Goal: Information Seeking & Learning: Learn about a topic

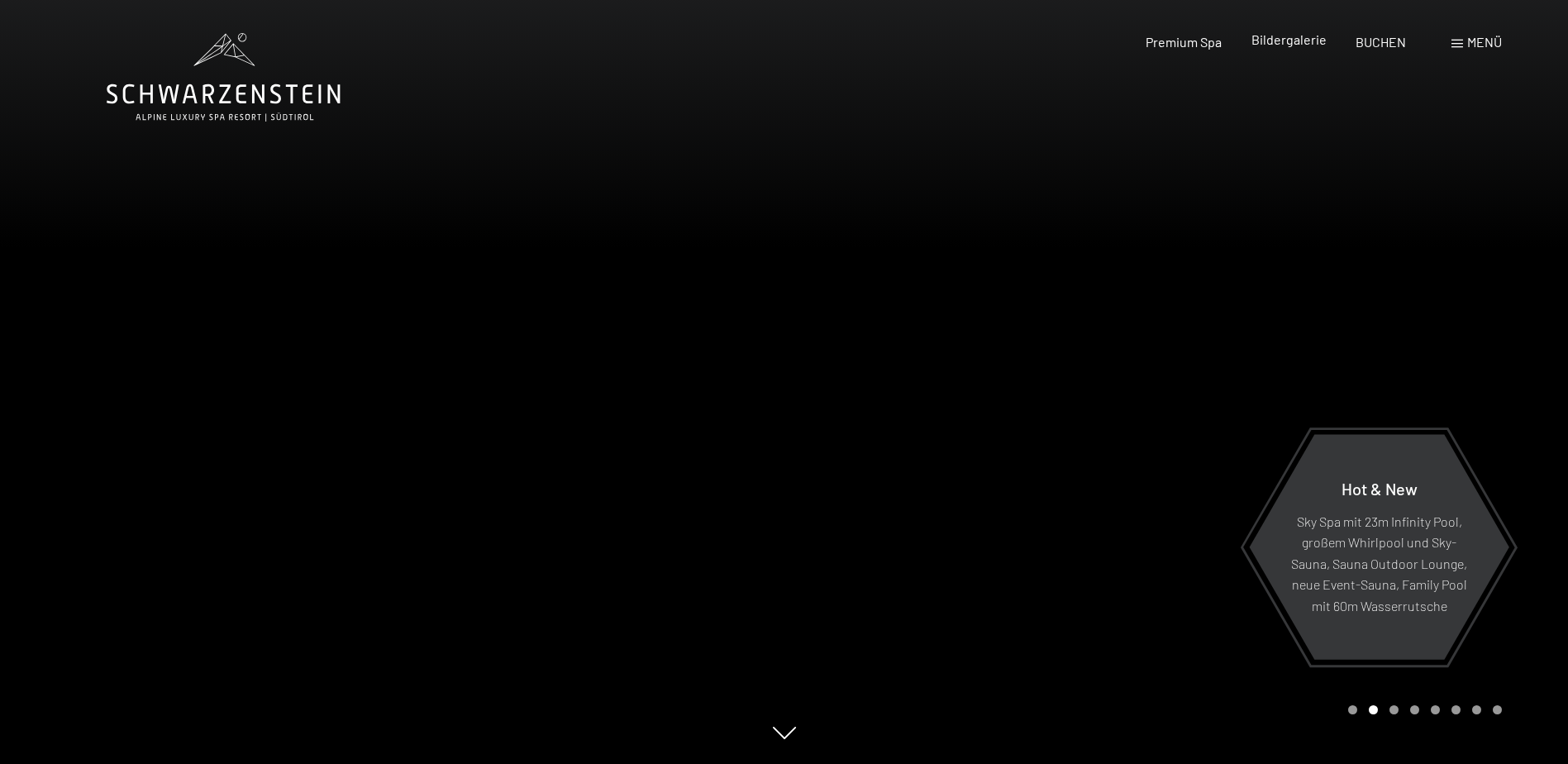
click at [1291, 49] on div "Bildergalerie" at bounding box center [1289, 39] width 75 height 18
click at [1285, 44] on span "Bildergalerie" at bounding box center [1289, 39] width 75 height 16
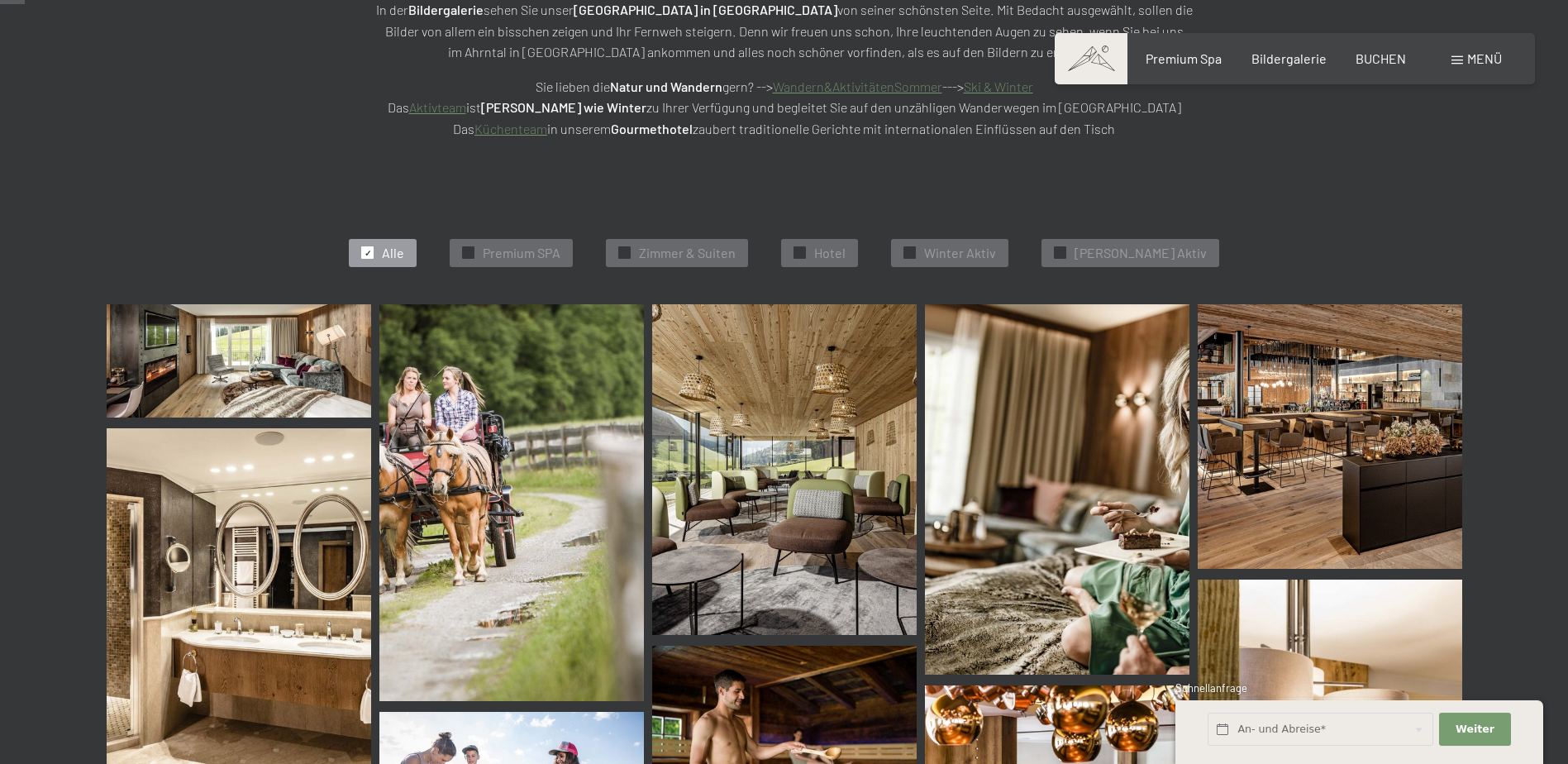
click at [791, 504] on img at bounding box center [784, 470] width 265 height 331
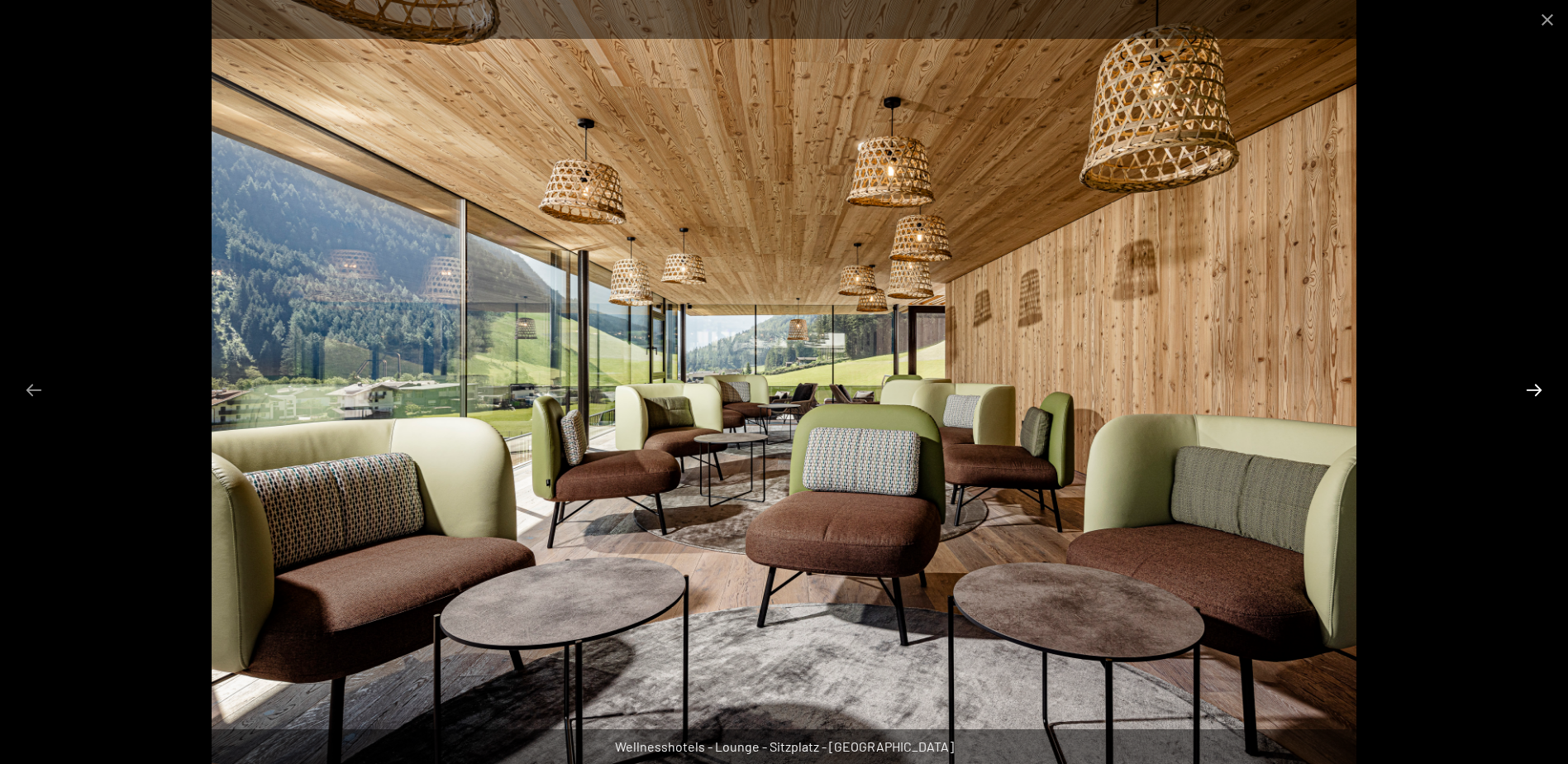
click at [1533, 384] on button "Next slide" at bounding box center [1534, 389] width 34 height 32
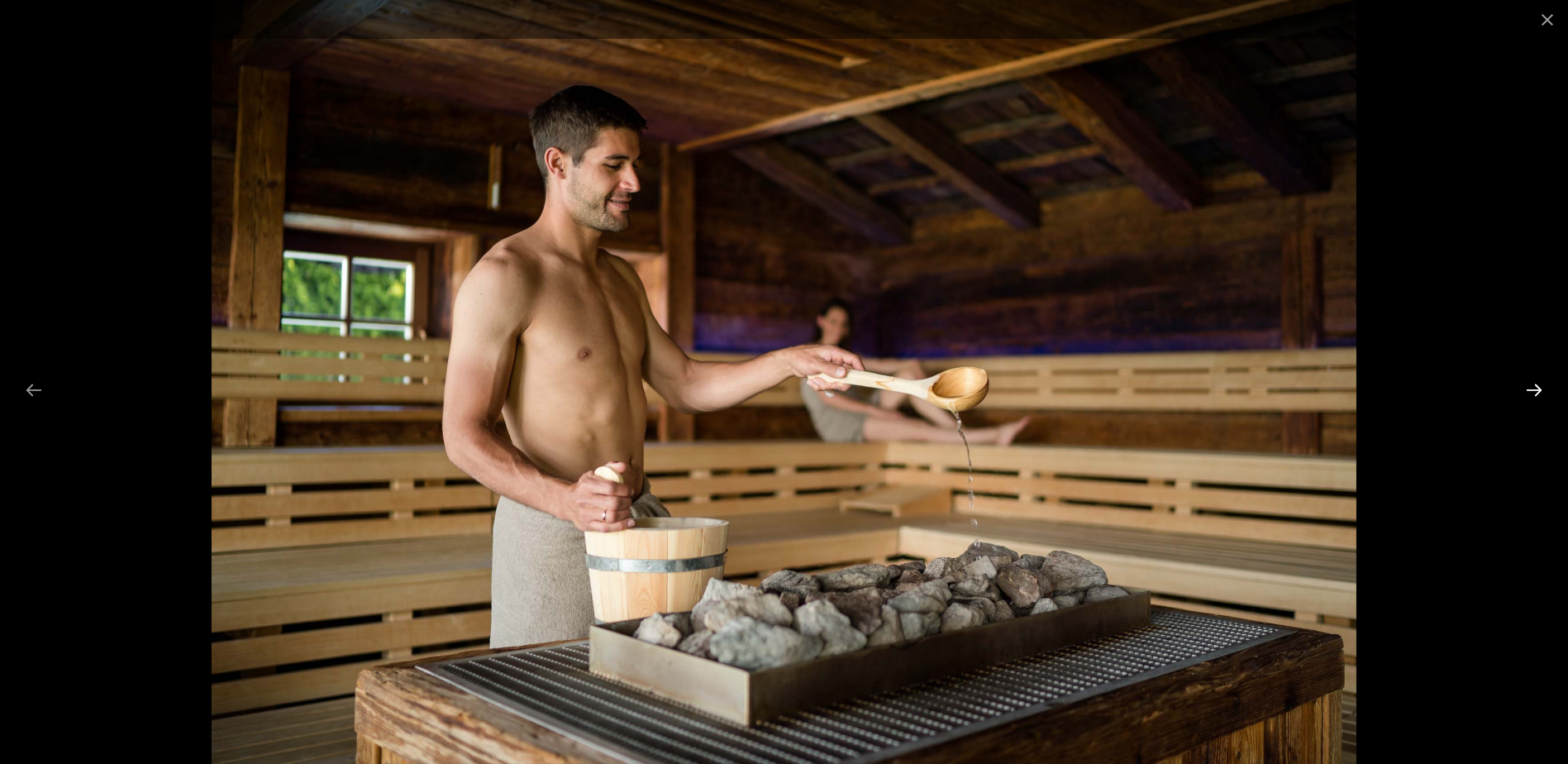
click at [1533, 384] on button "Next slide" at bounding box center [1534, 389] width 34 height 32
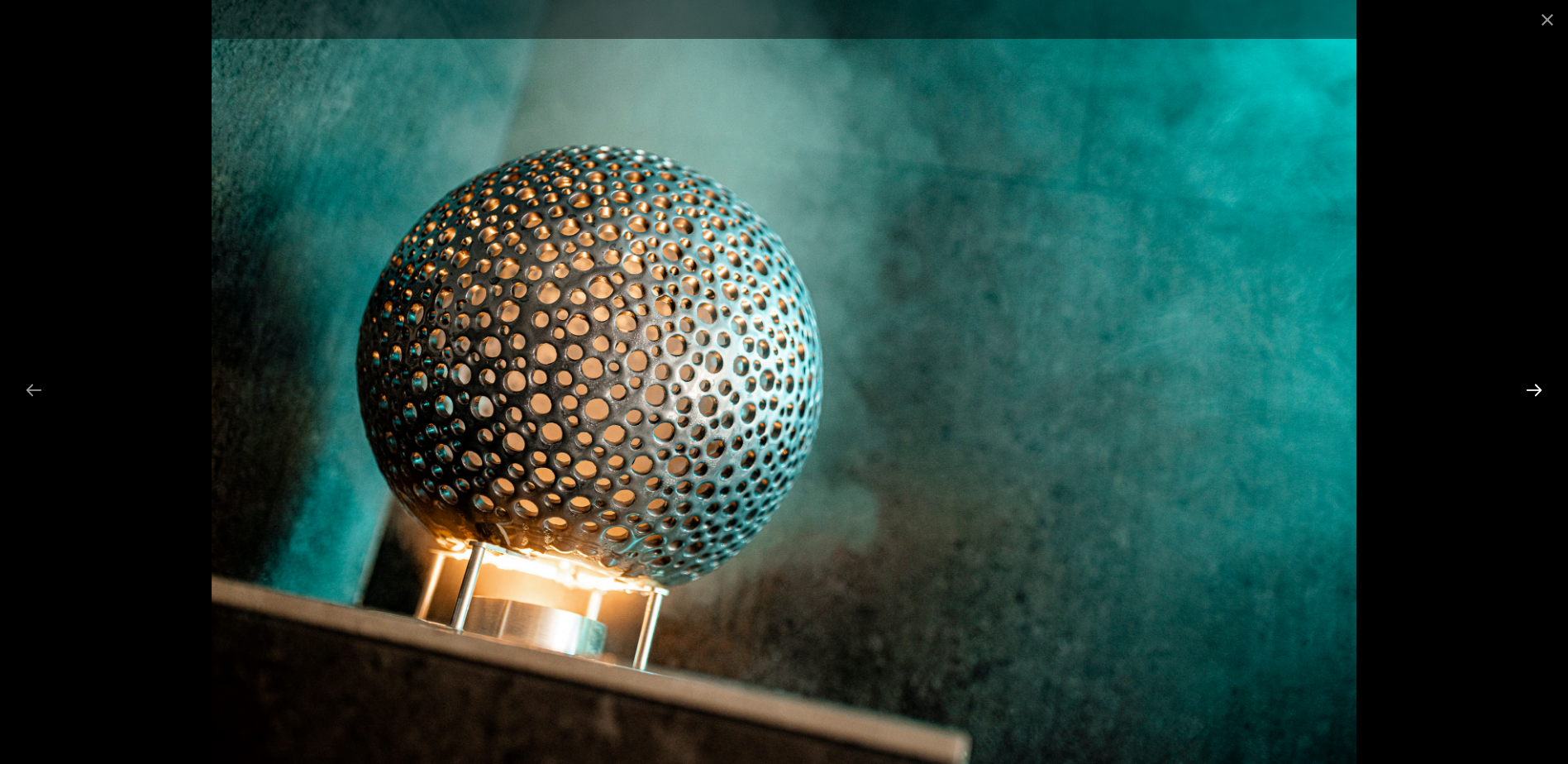
click at [1533, 384] on button "Next slide" at bounding box center [1534, 389] width 34 height 32
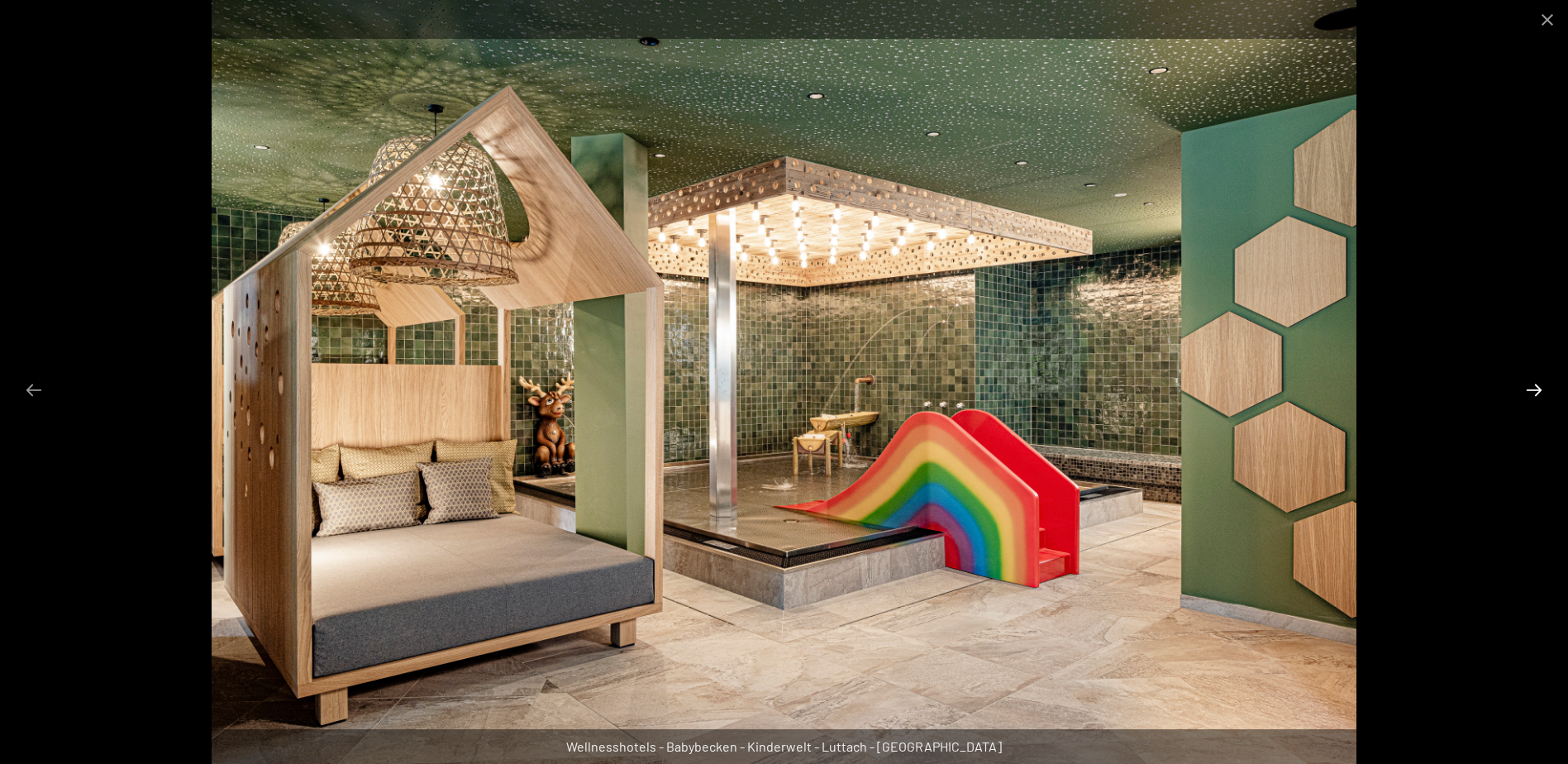
click at [1533, 384] on button "Next slide" at bounding box center [1534, 389] width 34 height 32
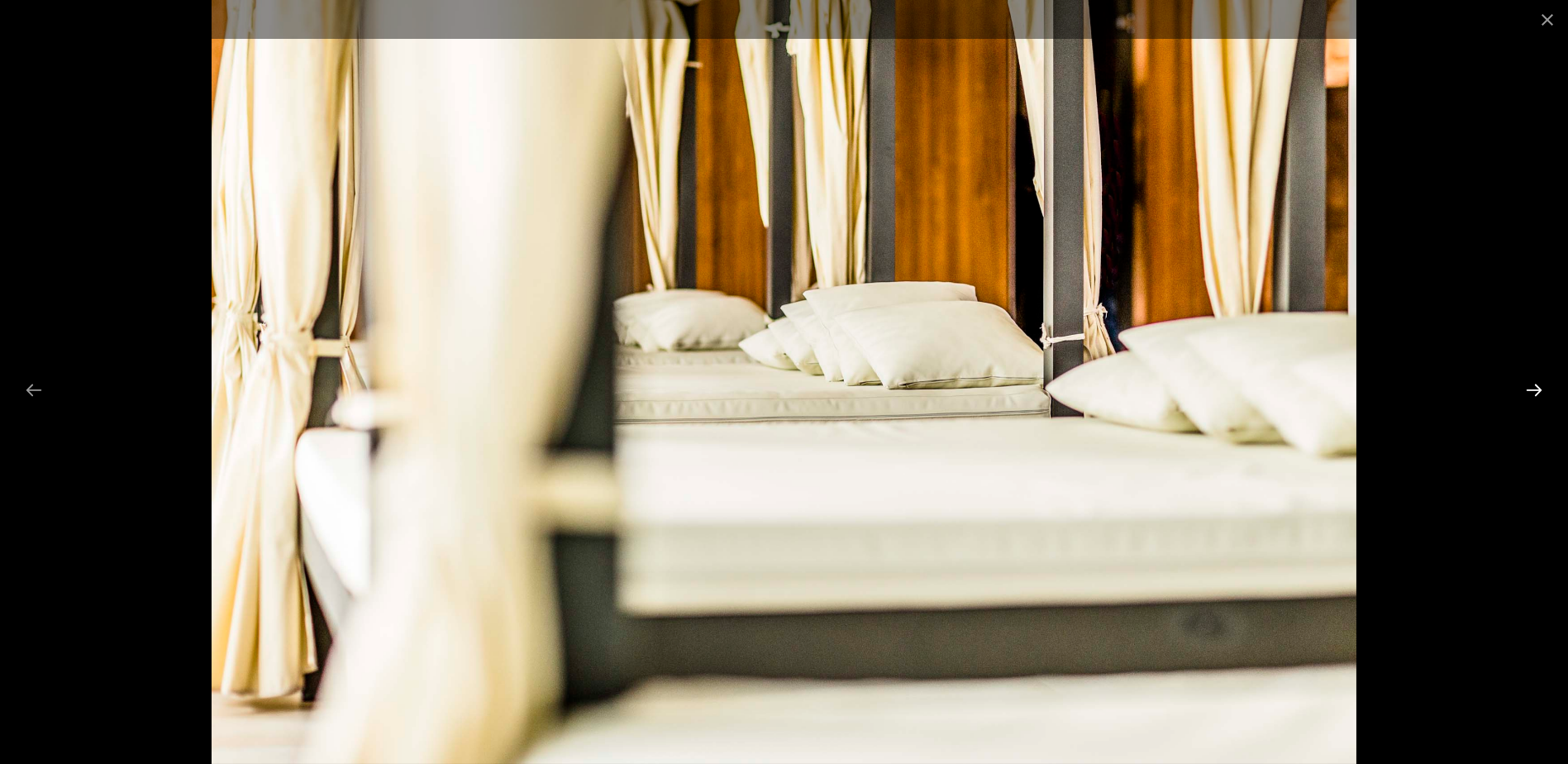
click at [1533, 384] on button "Next slide" at bounding box center [1534, 389] width 34 height 32
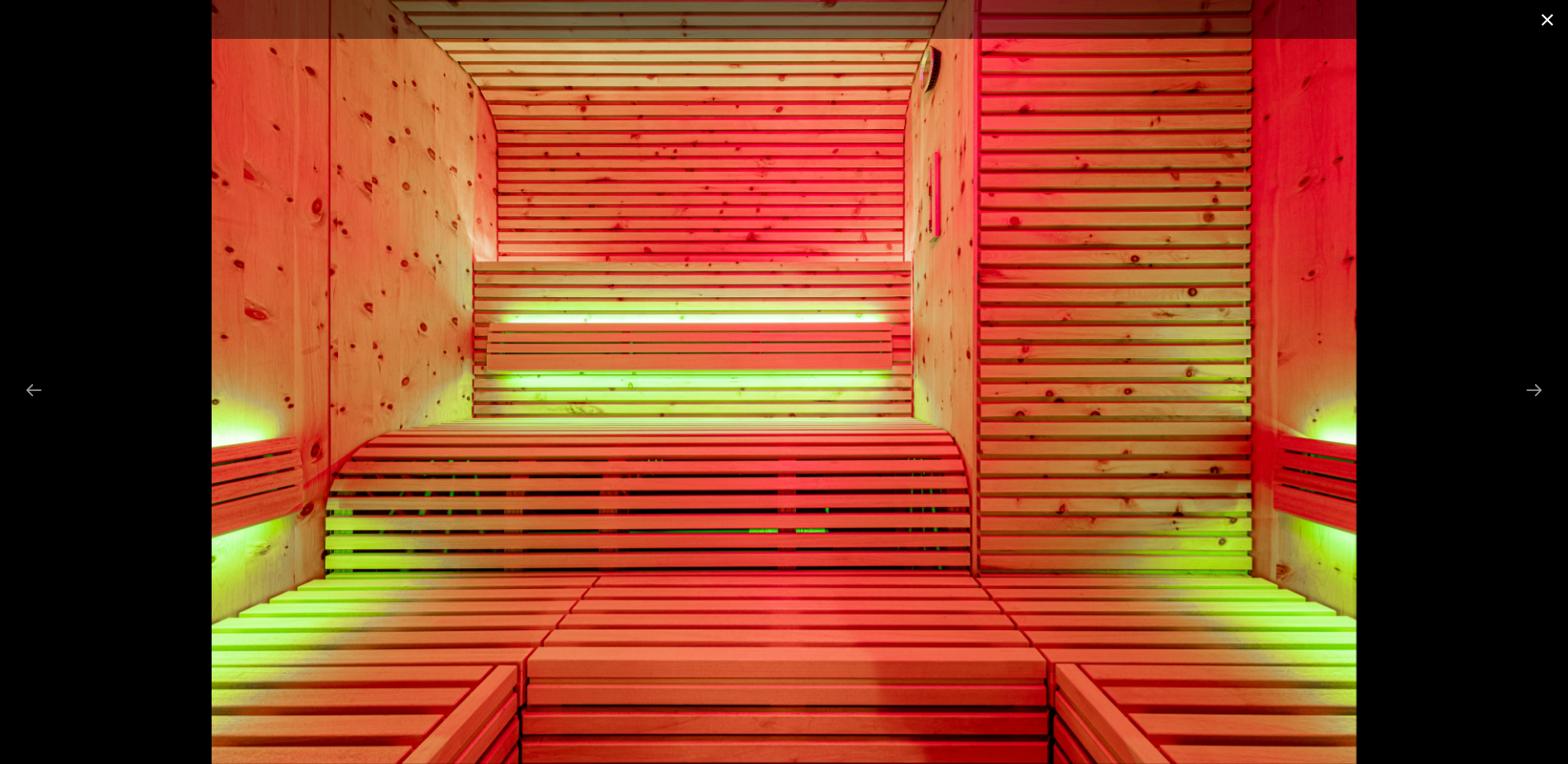
click at [1546, 22] on button "Close gallery" at bounding box center [1547, 19] width 41 height 39
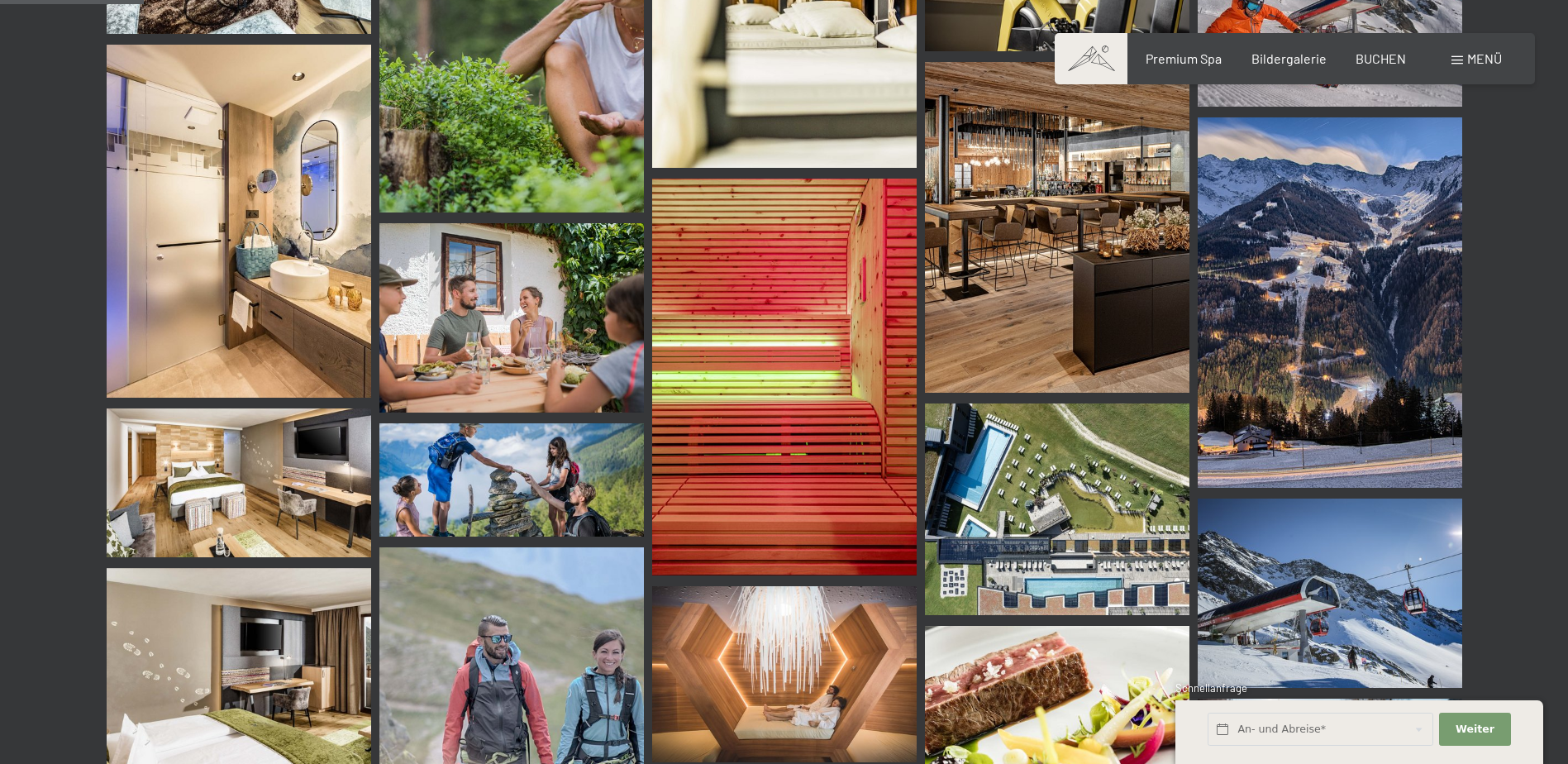
scroll to position [1901, 0]
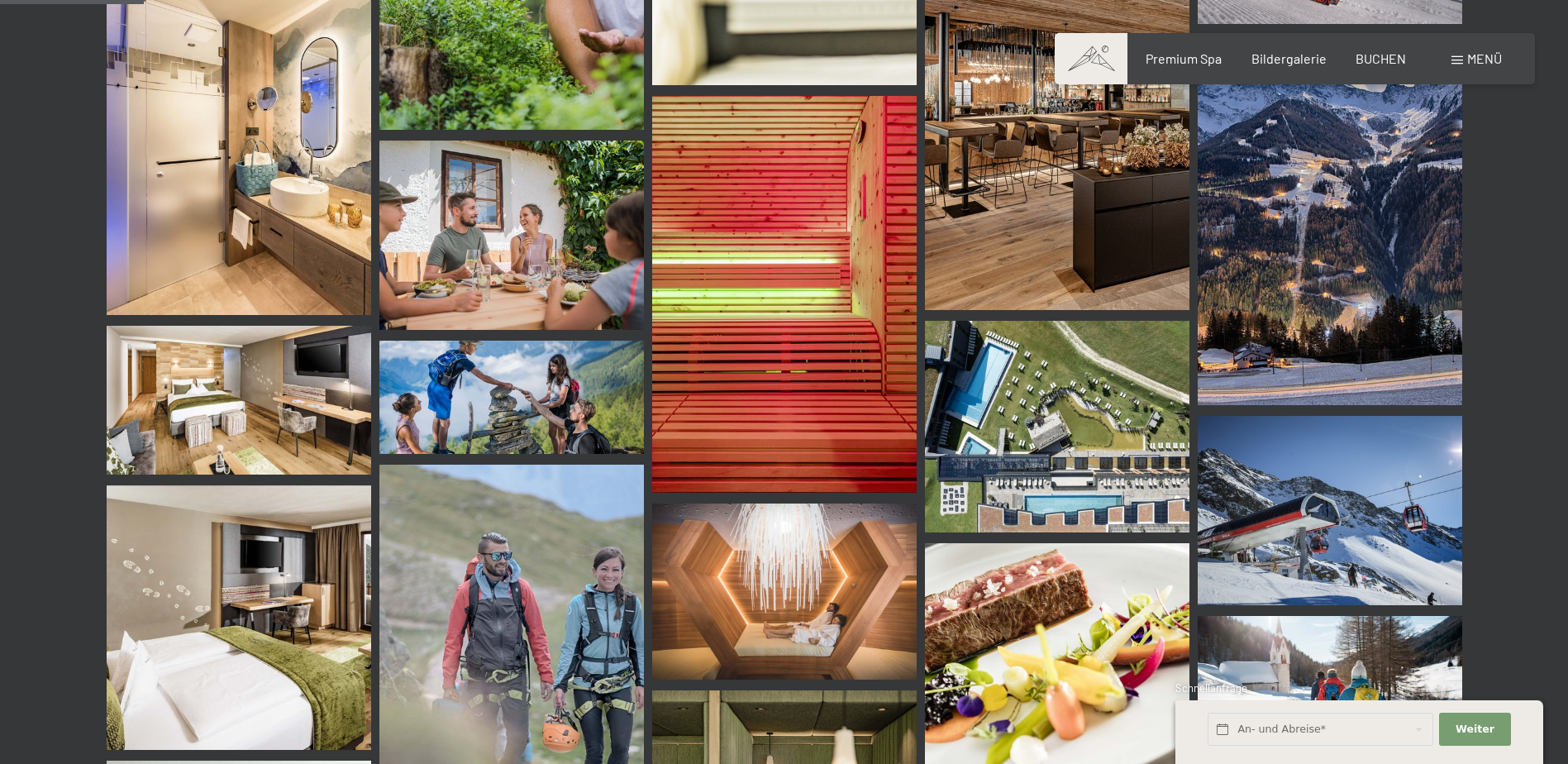
click at [229, 416] on img at bounding box center [239, 400] width 265 height 149
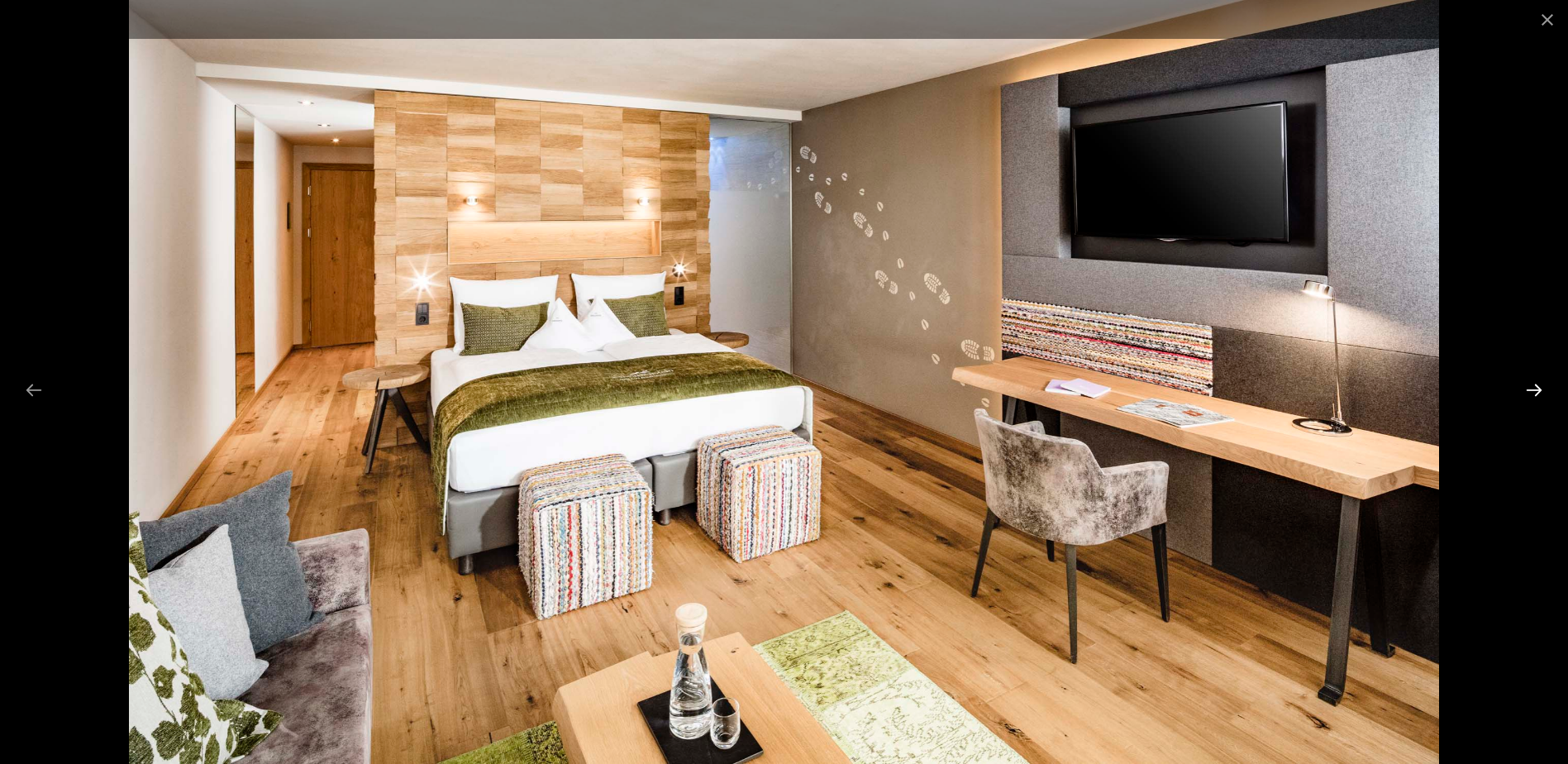
click at [1536, 390] on button "Next slide" at bounding box center [1534, 389] width 34 height 32
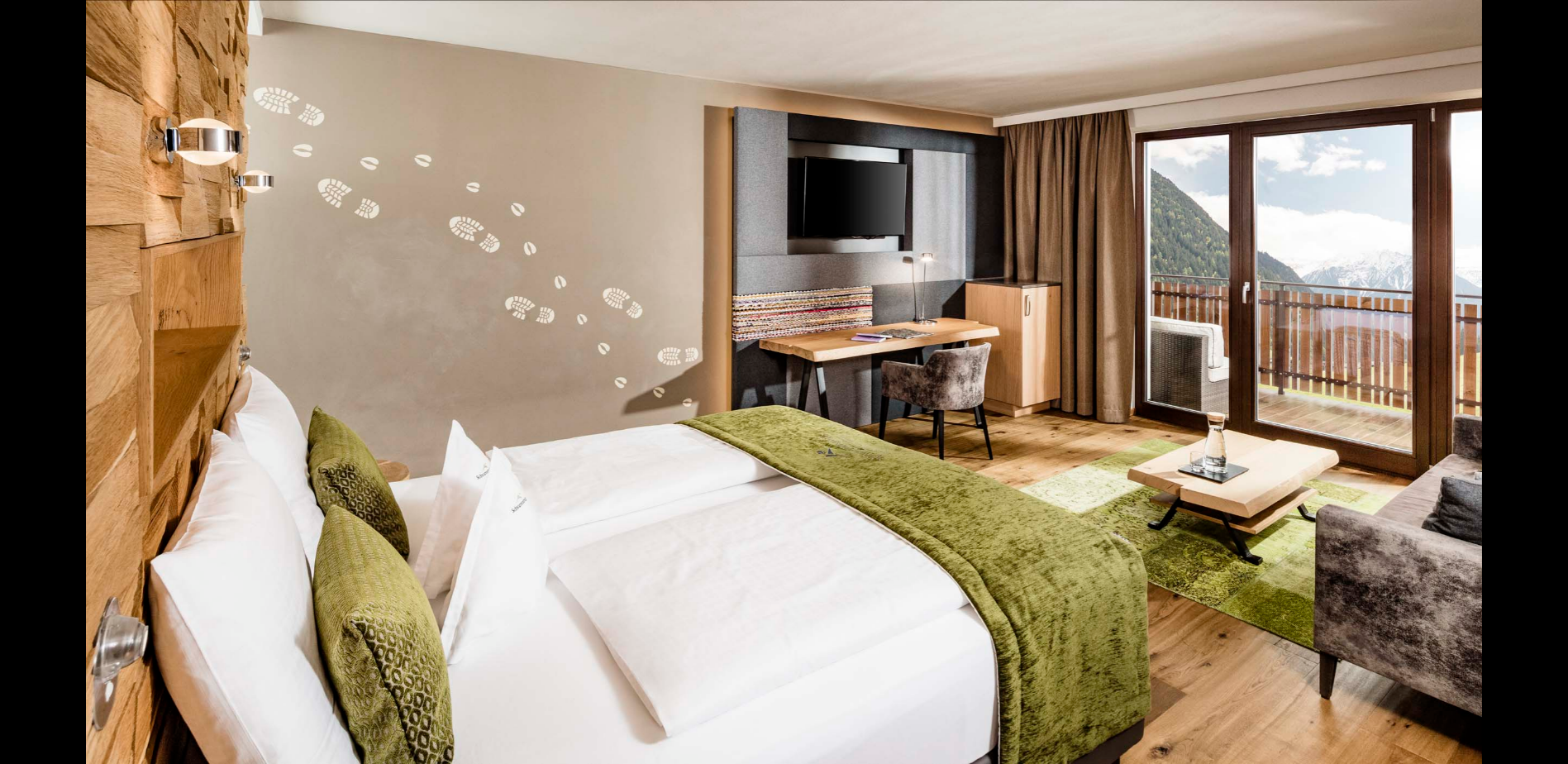
click at [1535, 390] on button "Next slide" at bounding box center [1542, 389] width 34 height 32
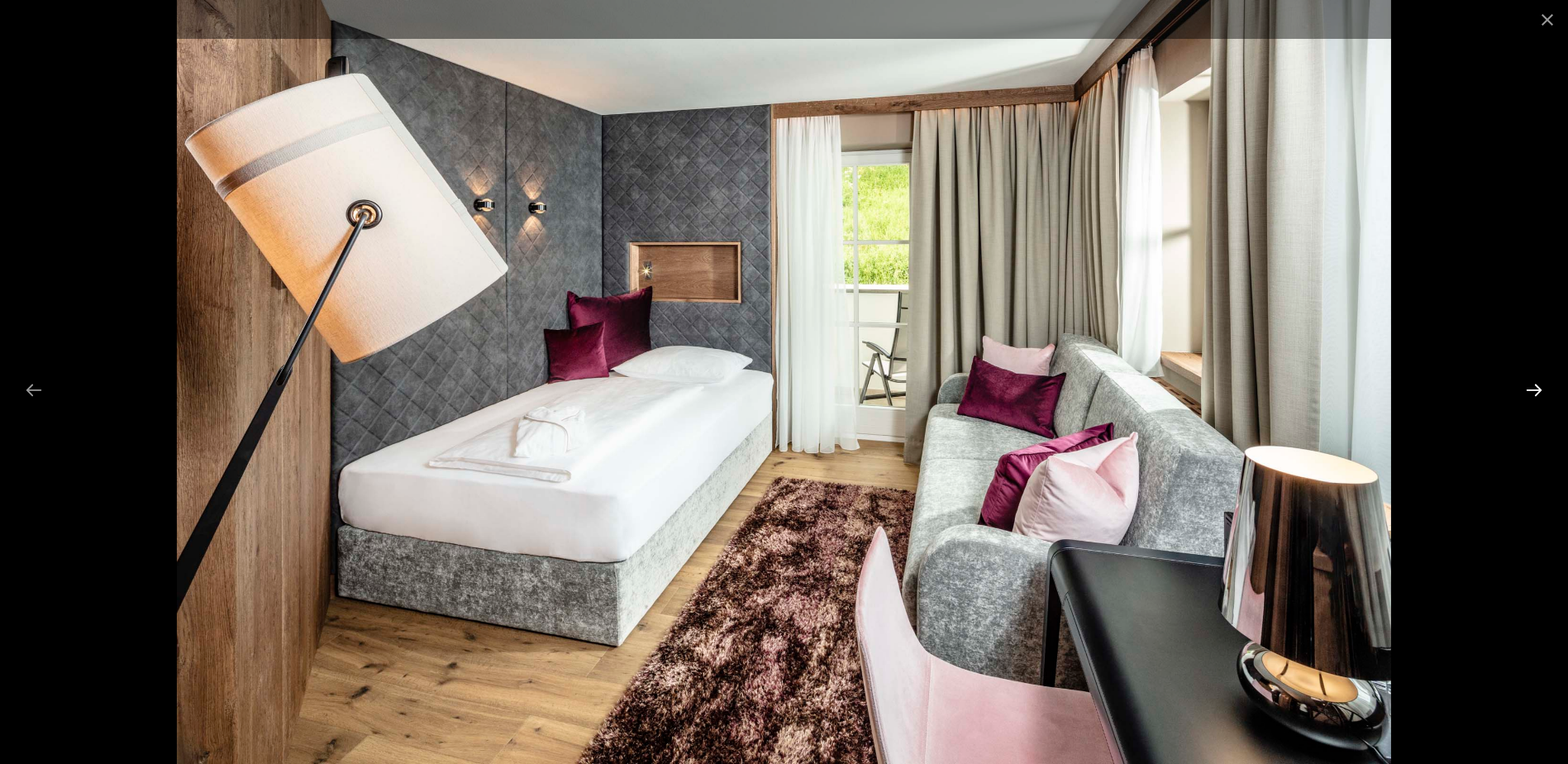
click at [1535, 390] on button "Next slide" at bounding box center [1534, 389] width 34 height 32
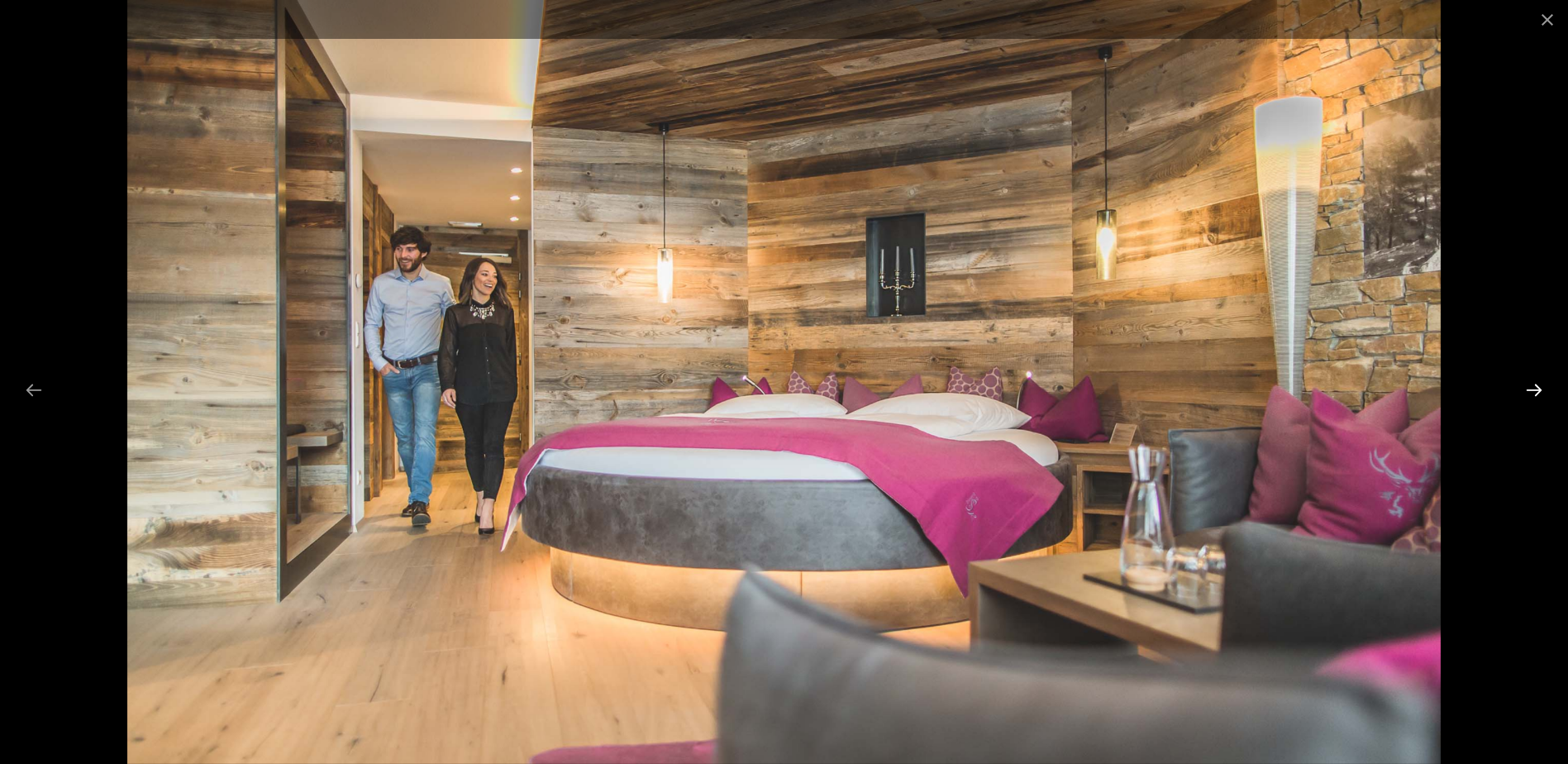
click at [1535, 390] on button "Next slide" at bounding box center [1534, 389] width 34 height 32
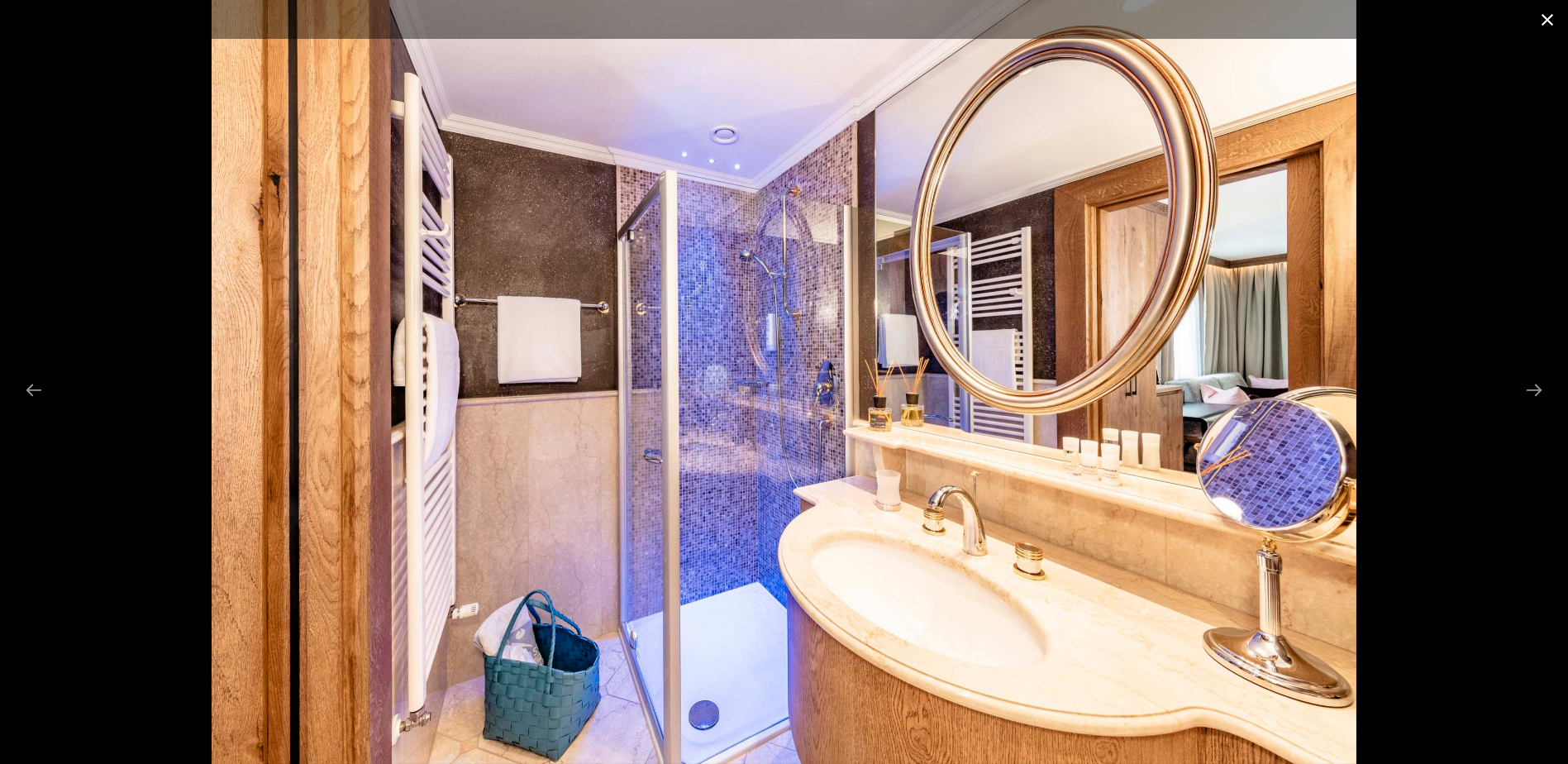
click at [1545, 22] on button "Close gallery" at bounding box center [1547, 19] width 41 height 39
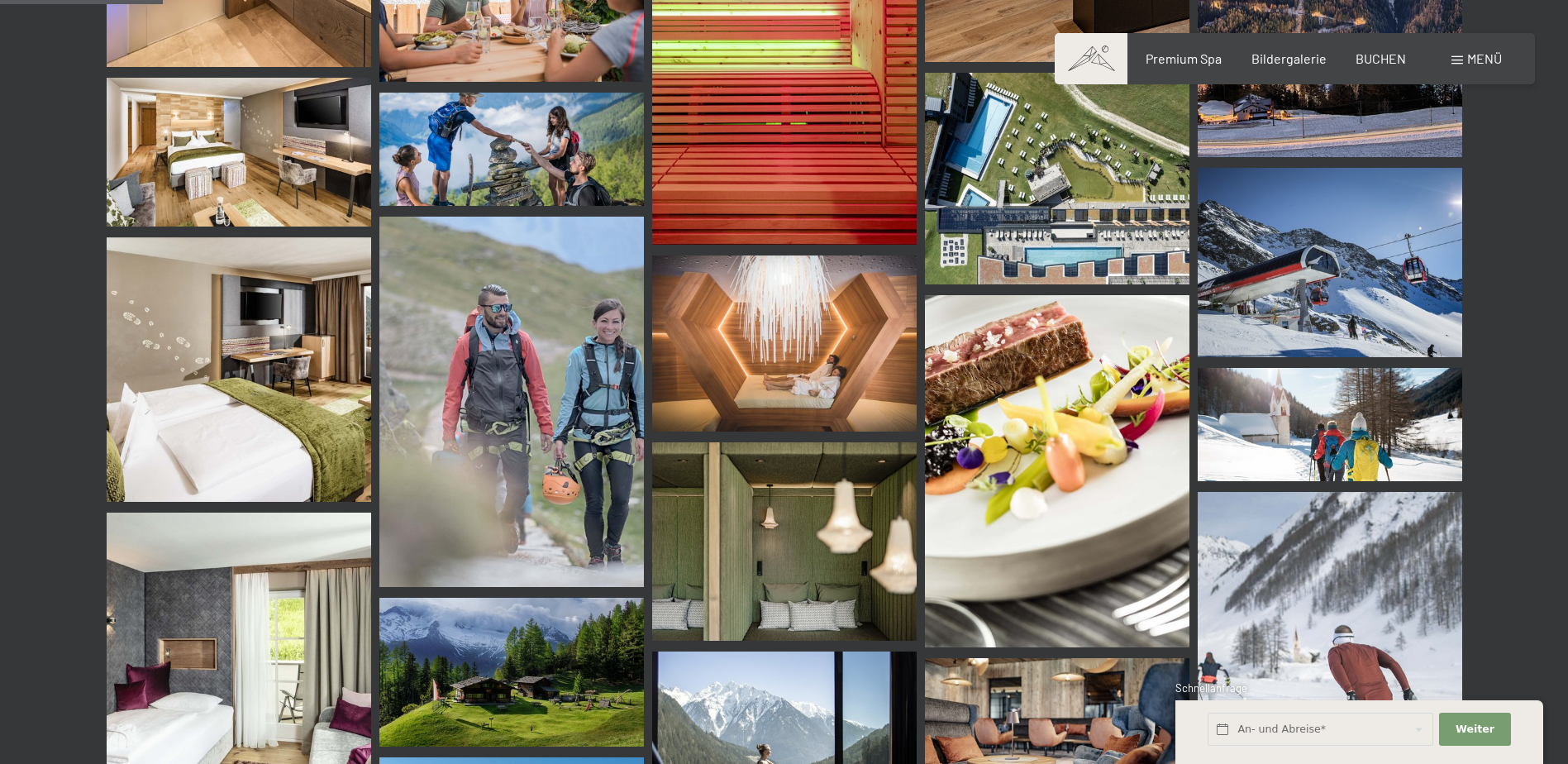
scroll to position [2315, 0]
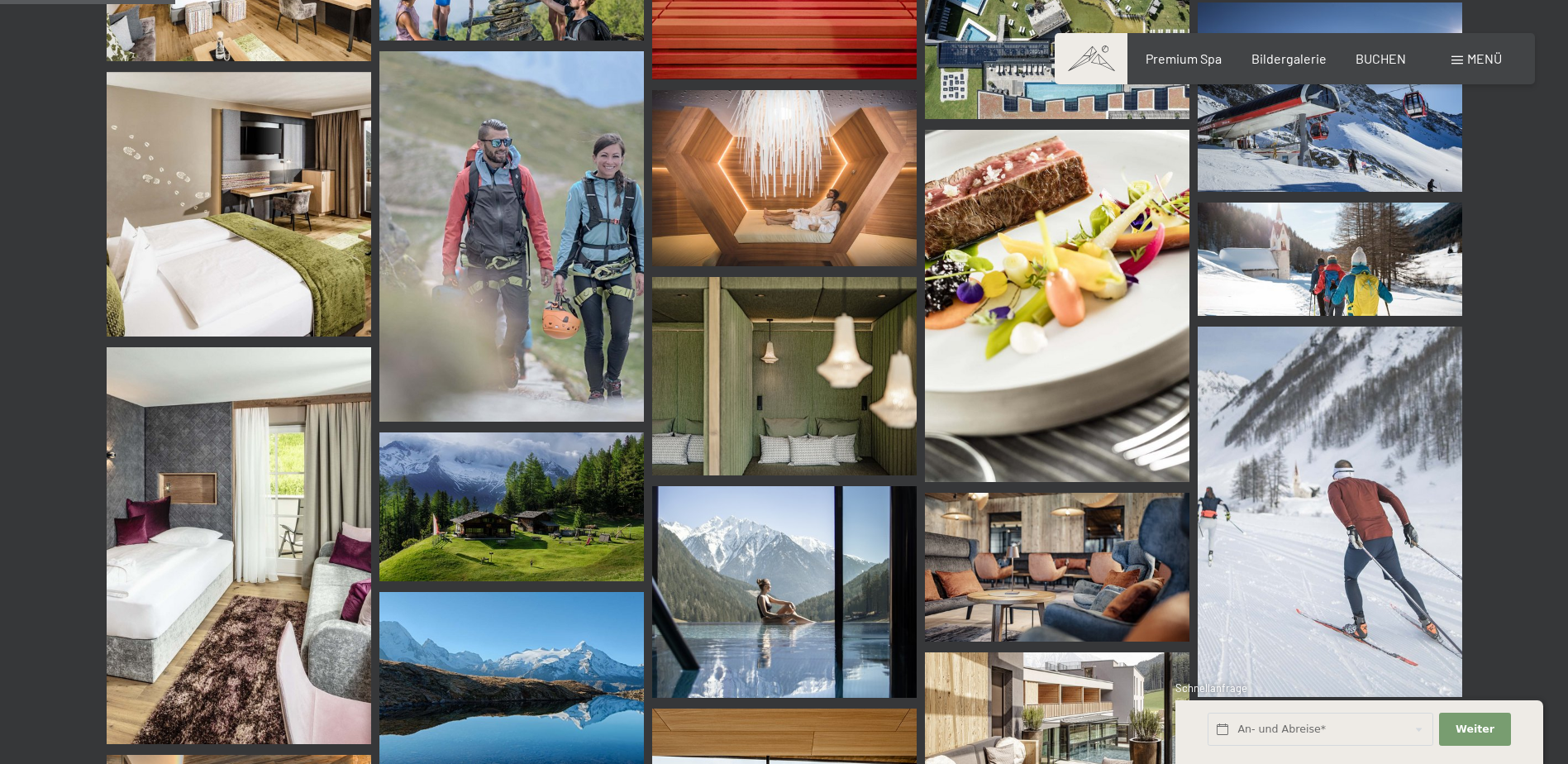
click at [539, 212] on img at bounding box center [511, 236] width 265 height 371
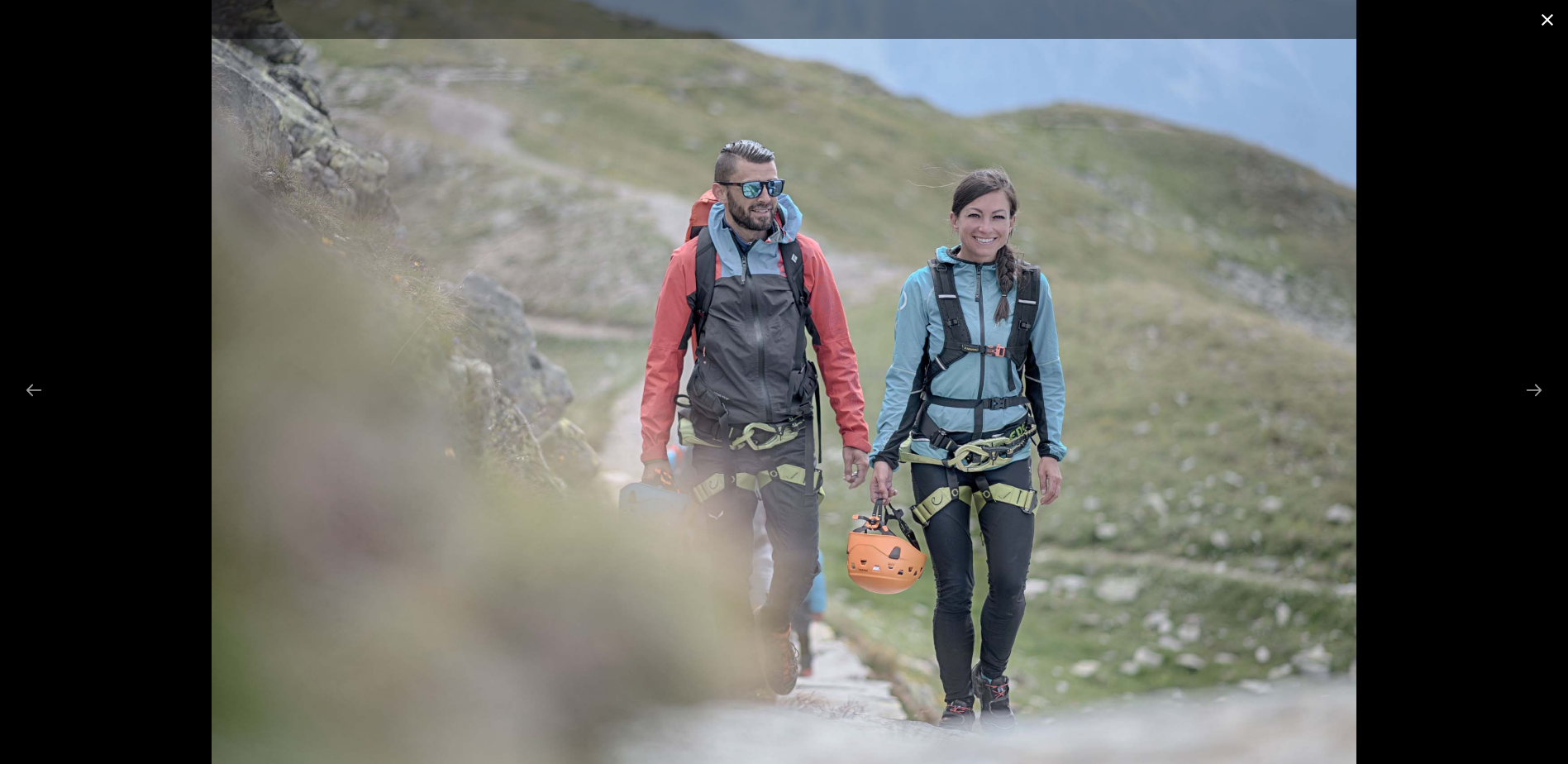
click at [1546, 21] on button "Close gallery" at bounding box center [1547, 19] width 41 height 39
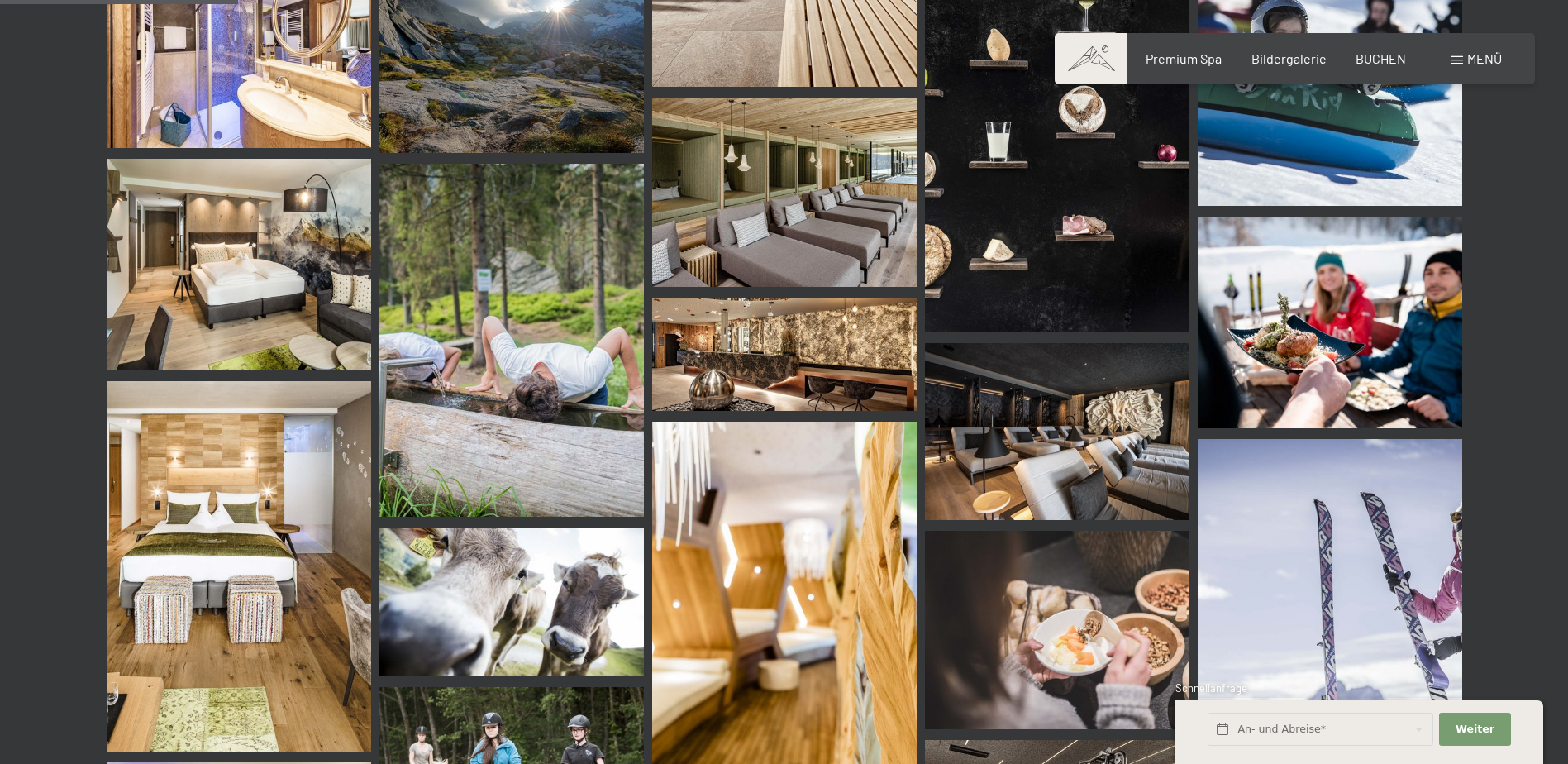
scroll to position [3390, 0]
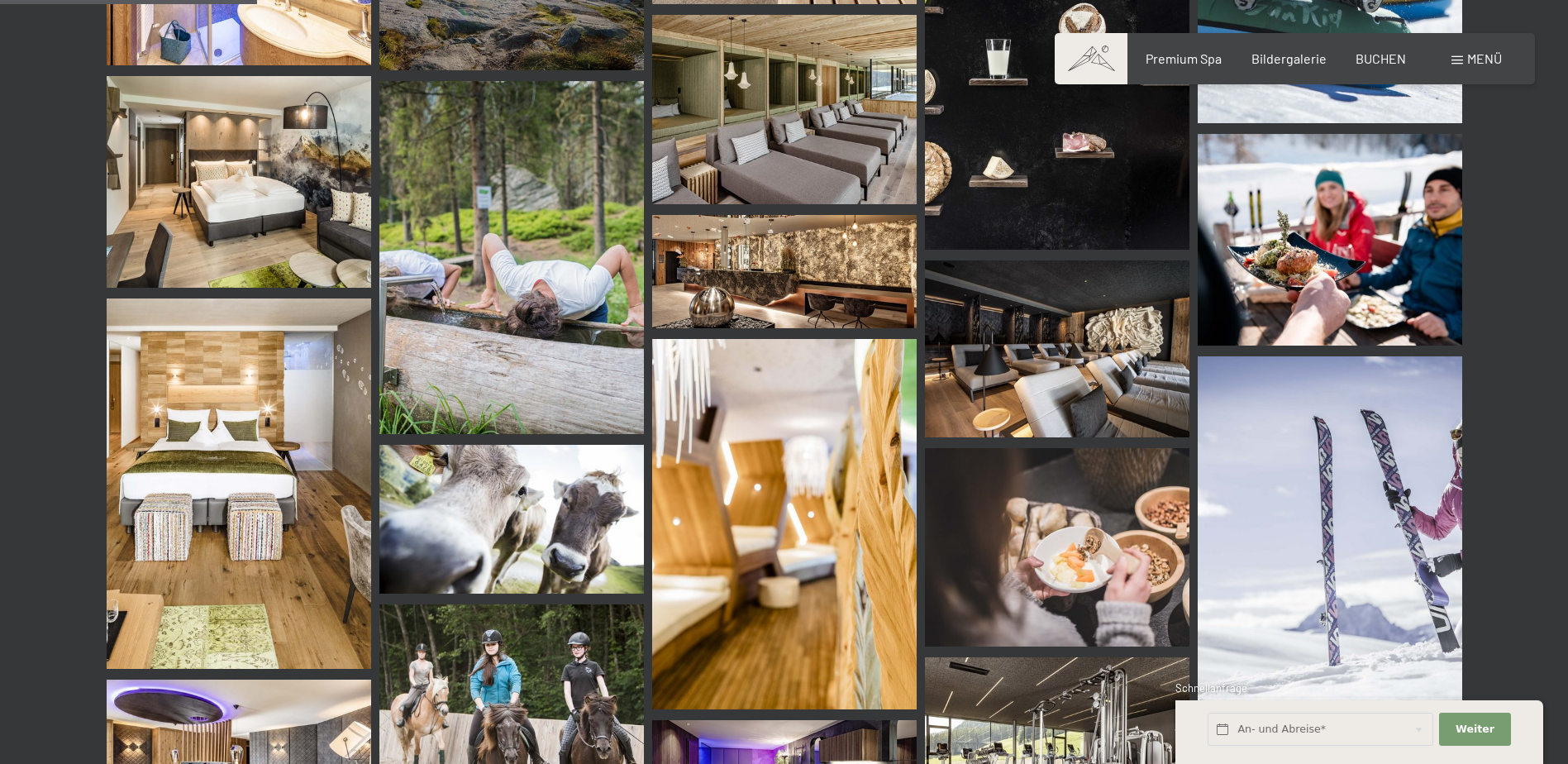
click at [530, 289] on img at bounding box center [511, 257] width 265 height 353
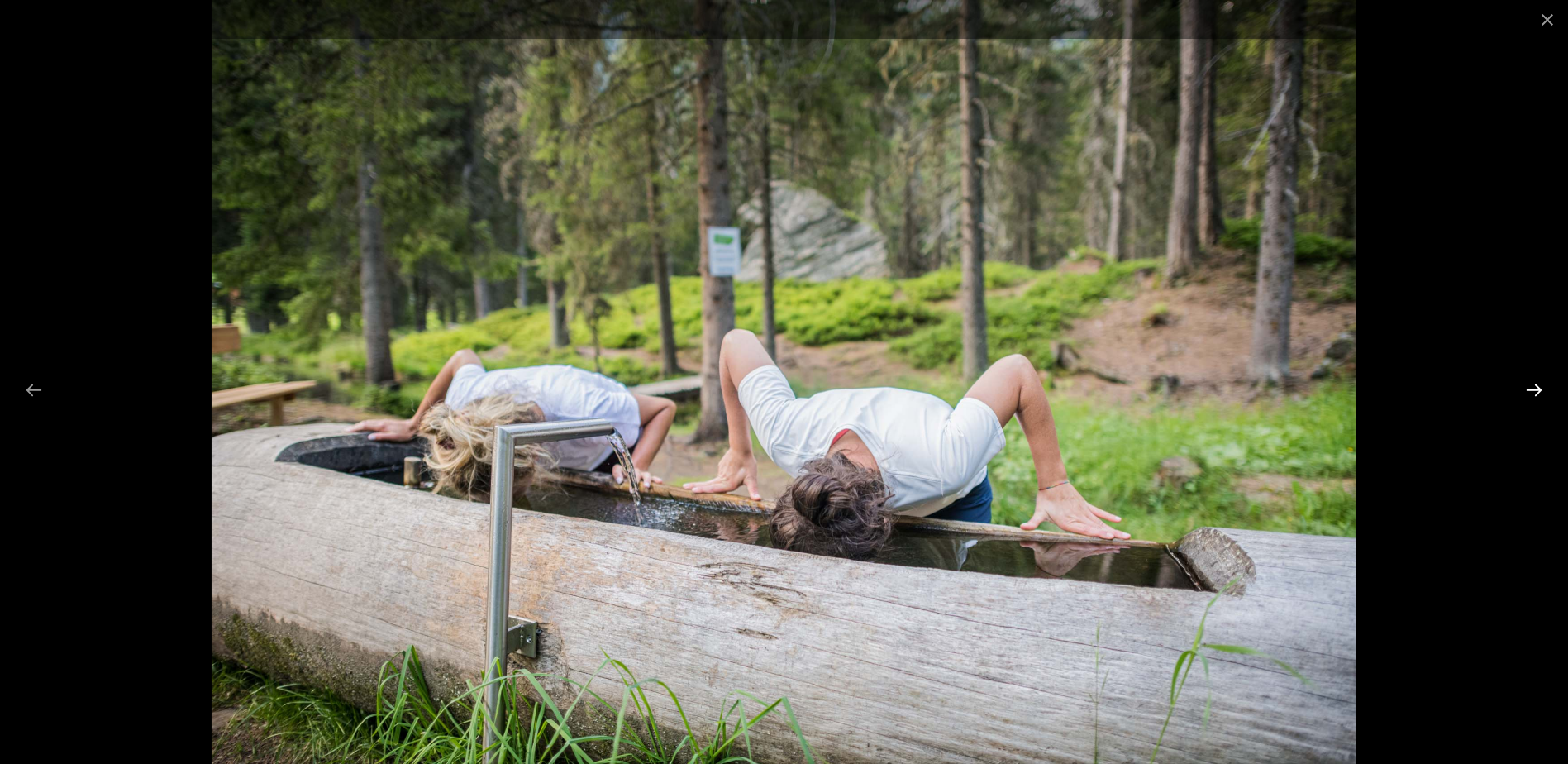
click at [1536, 385] on button "Next slide" at bounding box center [1534, 389] width 34 height 32
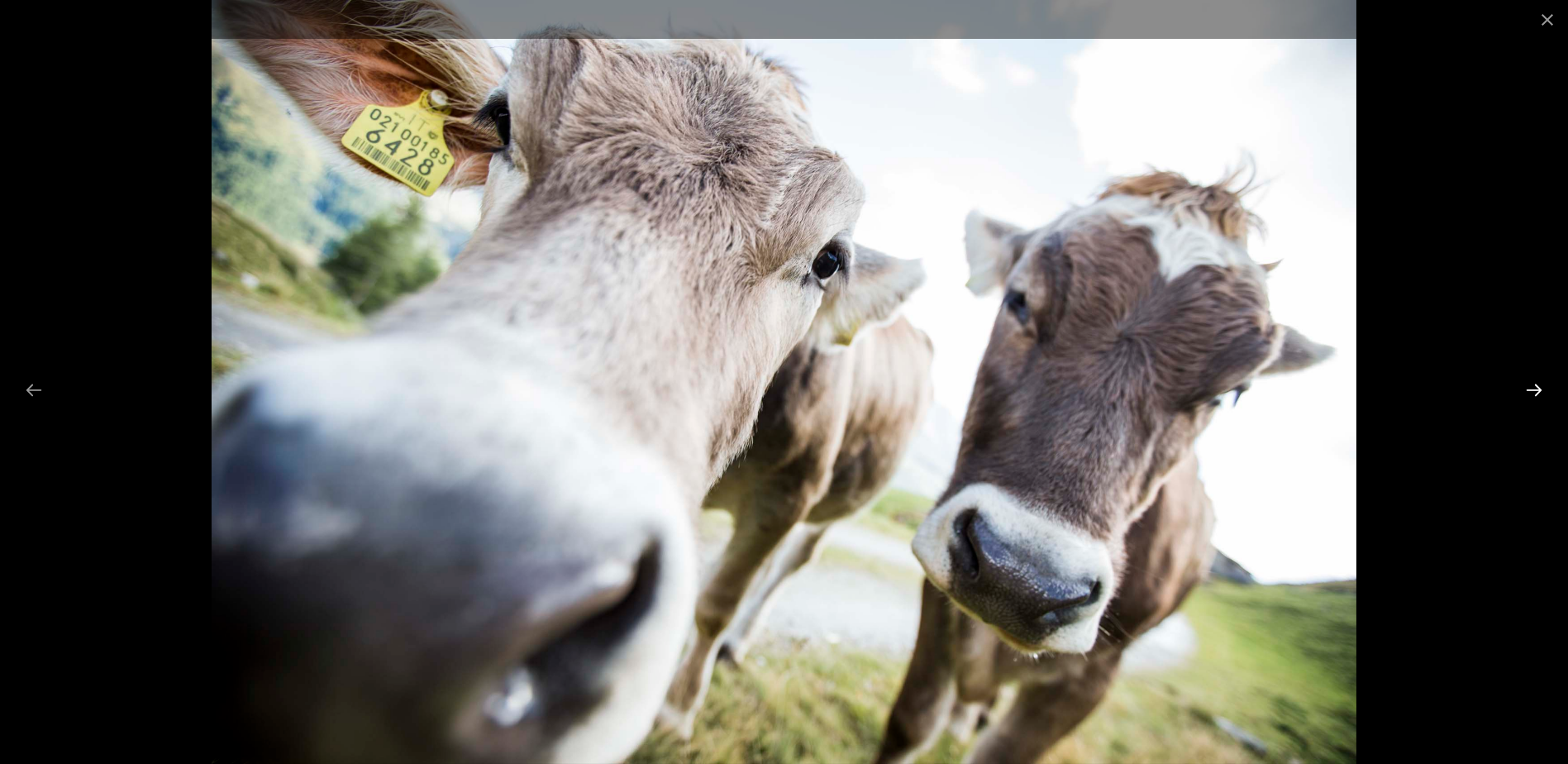
click at [1536, 385] on button "Next slide" at bounding box center [1534, 389] width 34 height 32
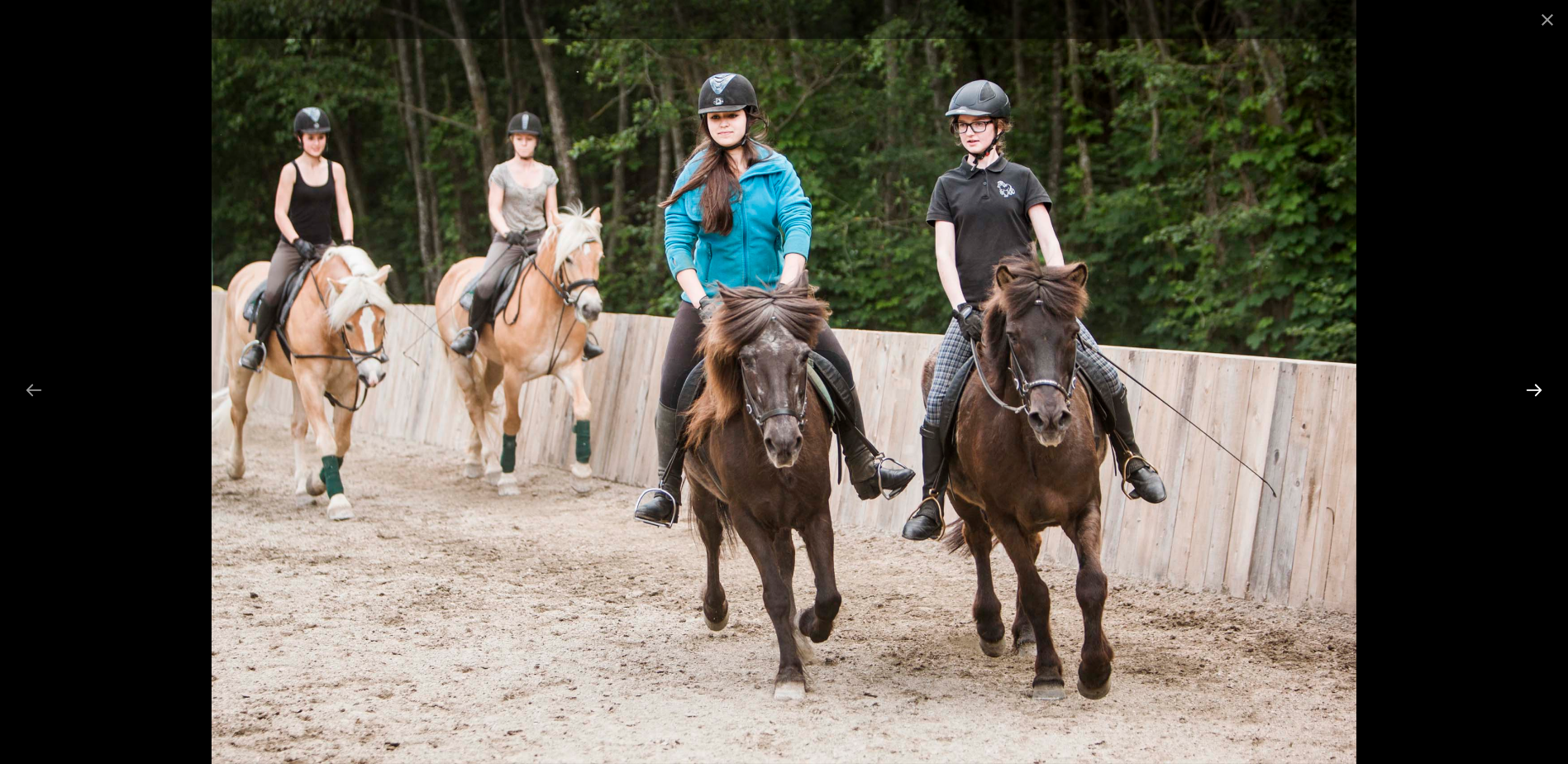
click at [1536, 385] on button "Next slide" at bounding box center [1534, 389] width 34 height 32
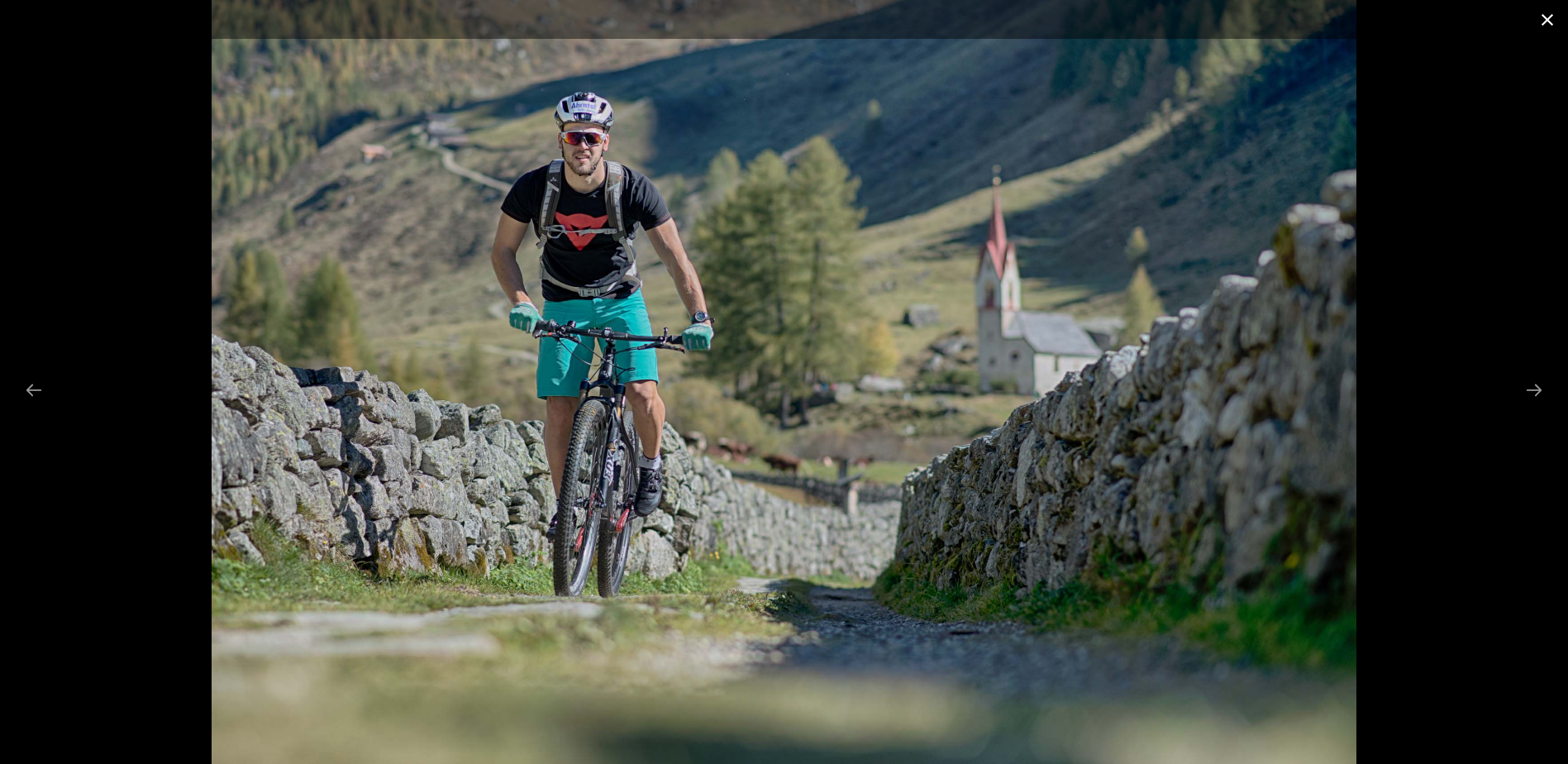
click at [1549, 17] on button "Close gallery" at bounding box center [1547, 19] width 41 height 39
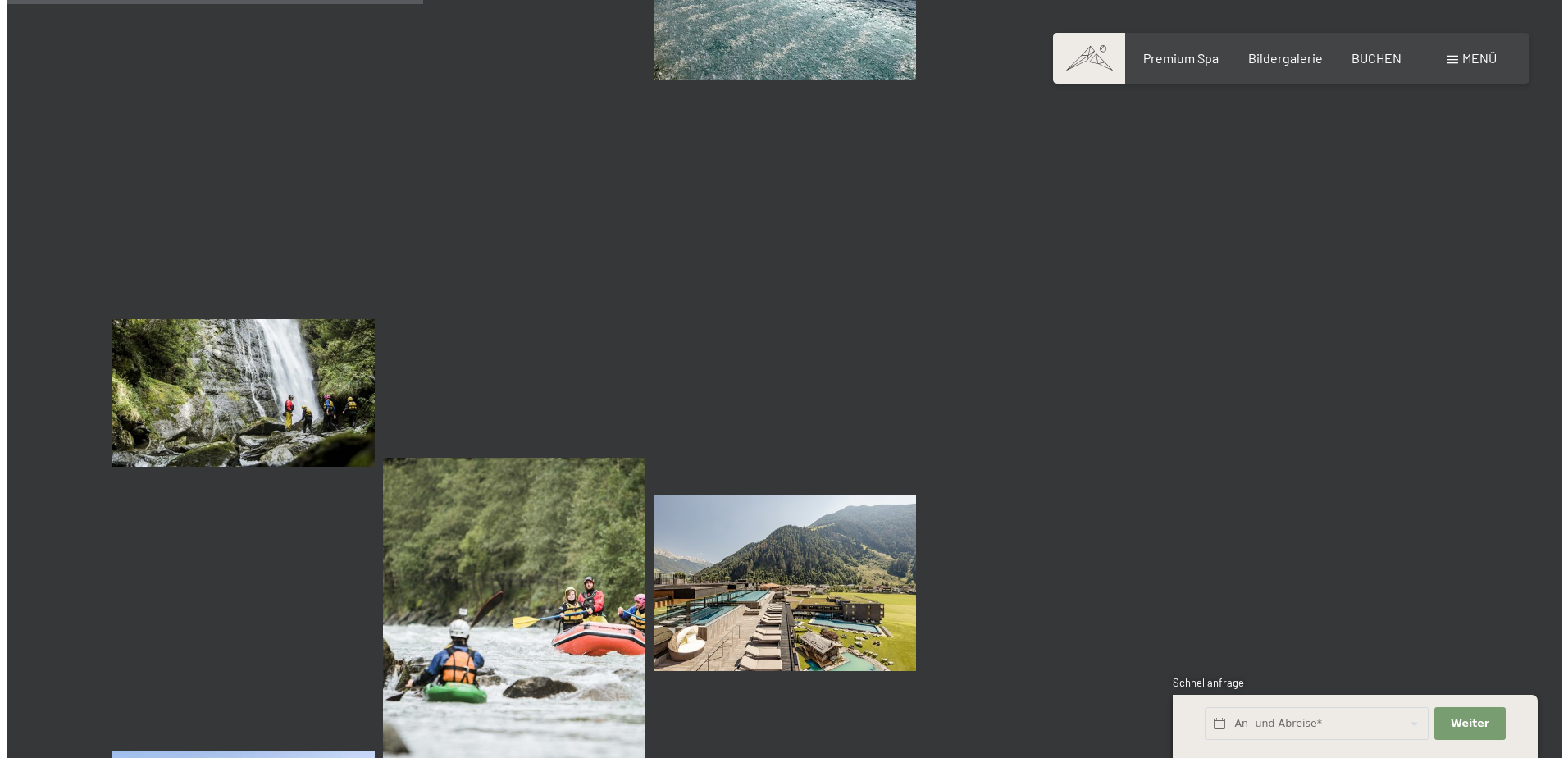
scroll to position [5906, 0]
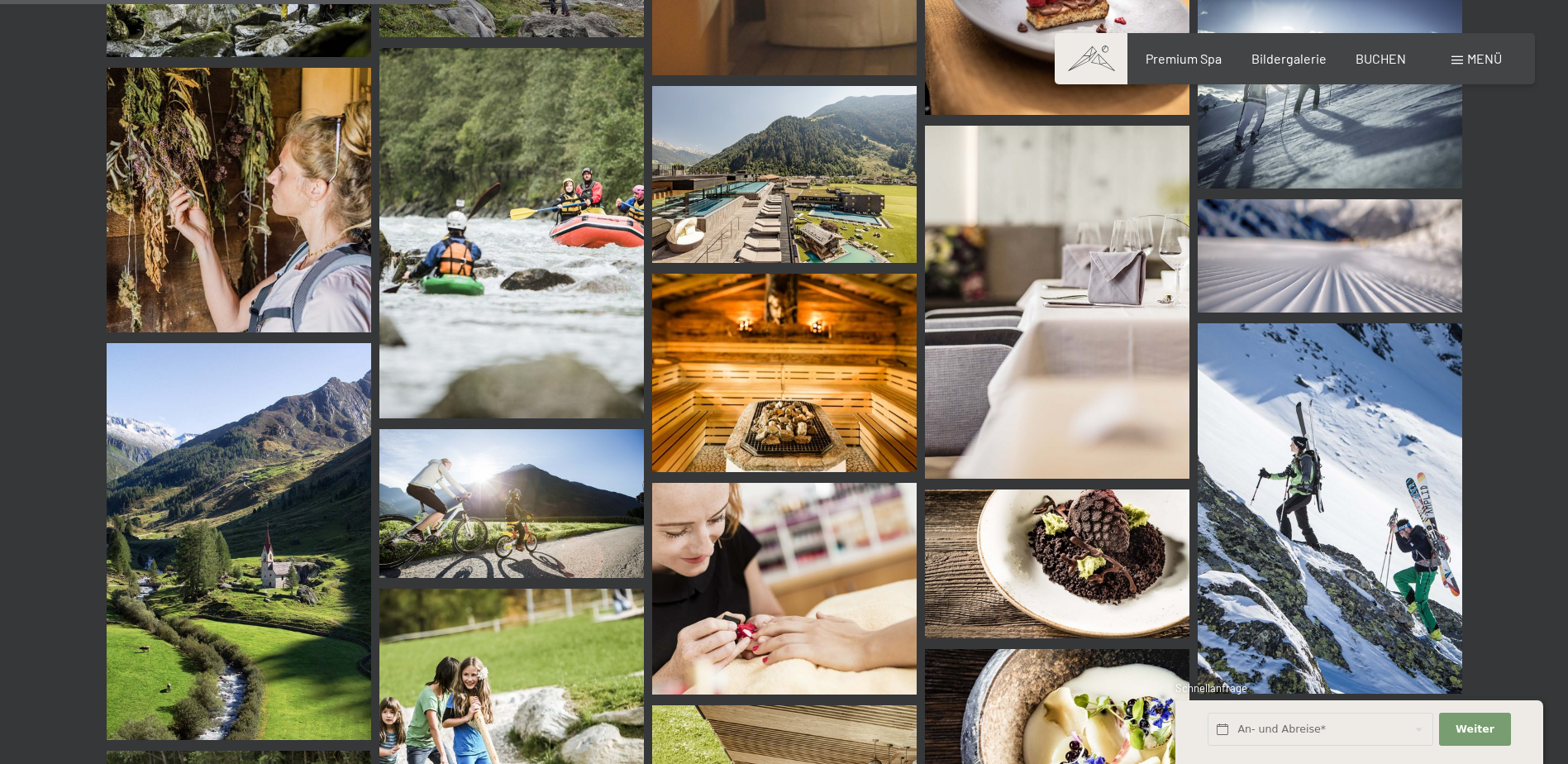
click at [1476, 59] on span "Menü" at bounding box center [1484, 58] width 34 height 16
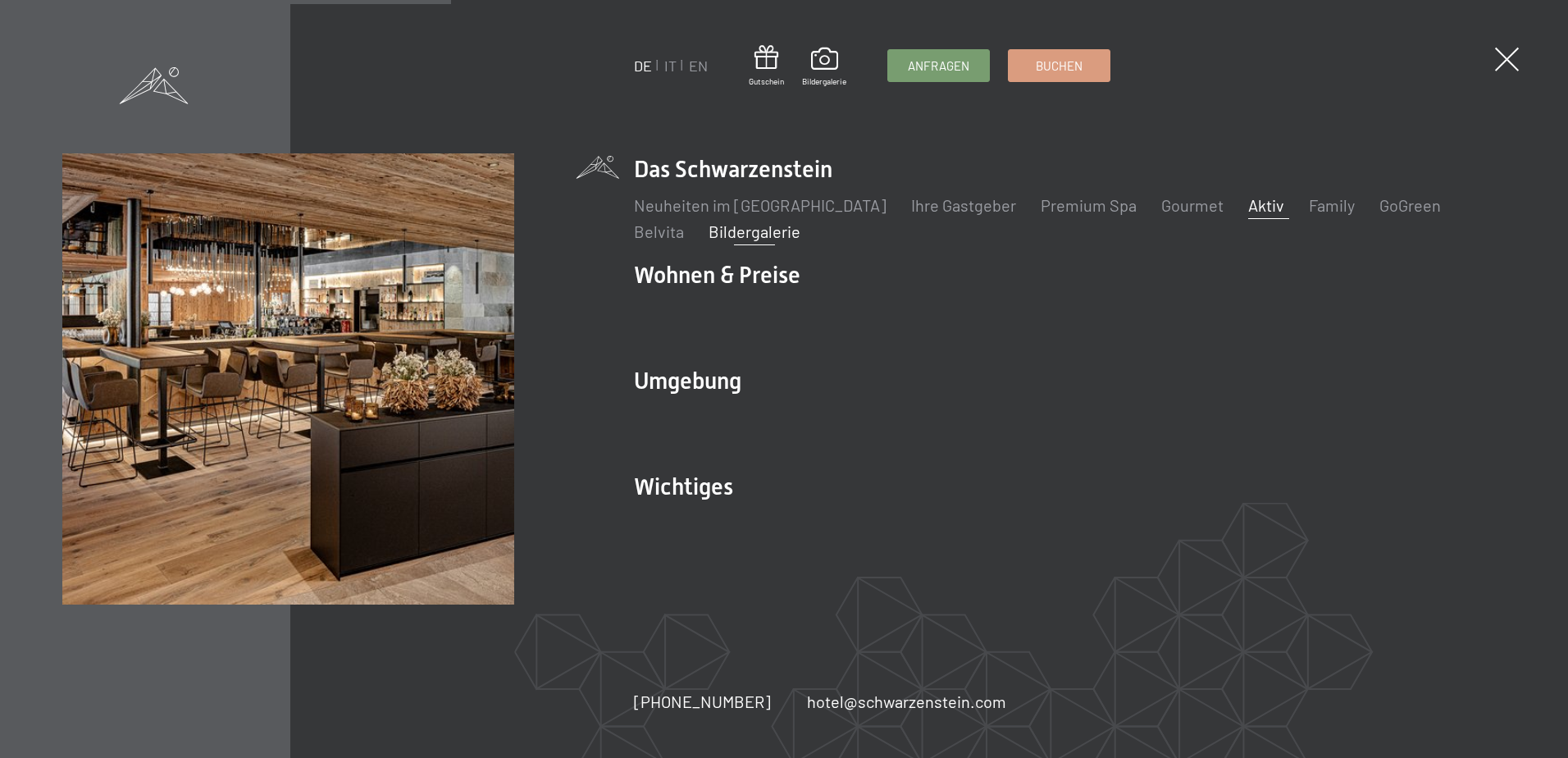
click at [1248, 201] on link "Aktiv" at bounding box center [1266, 204] width 36 height 20
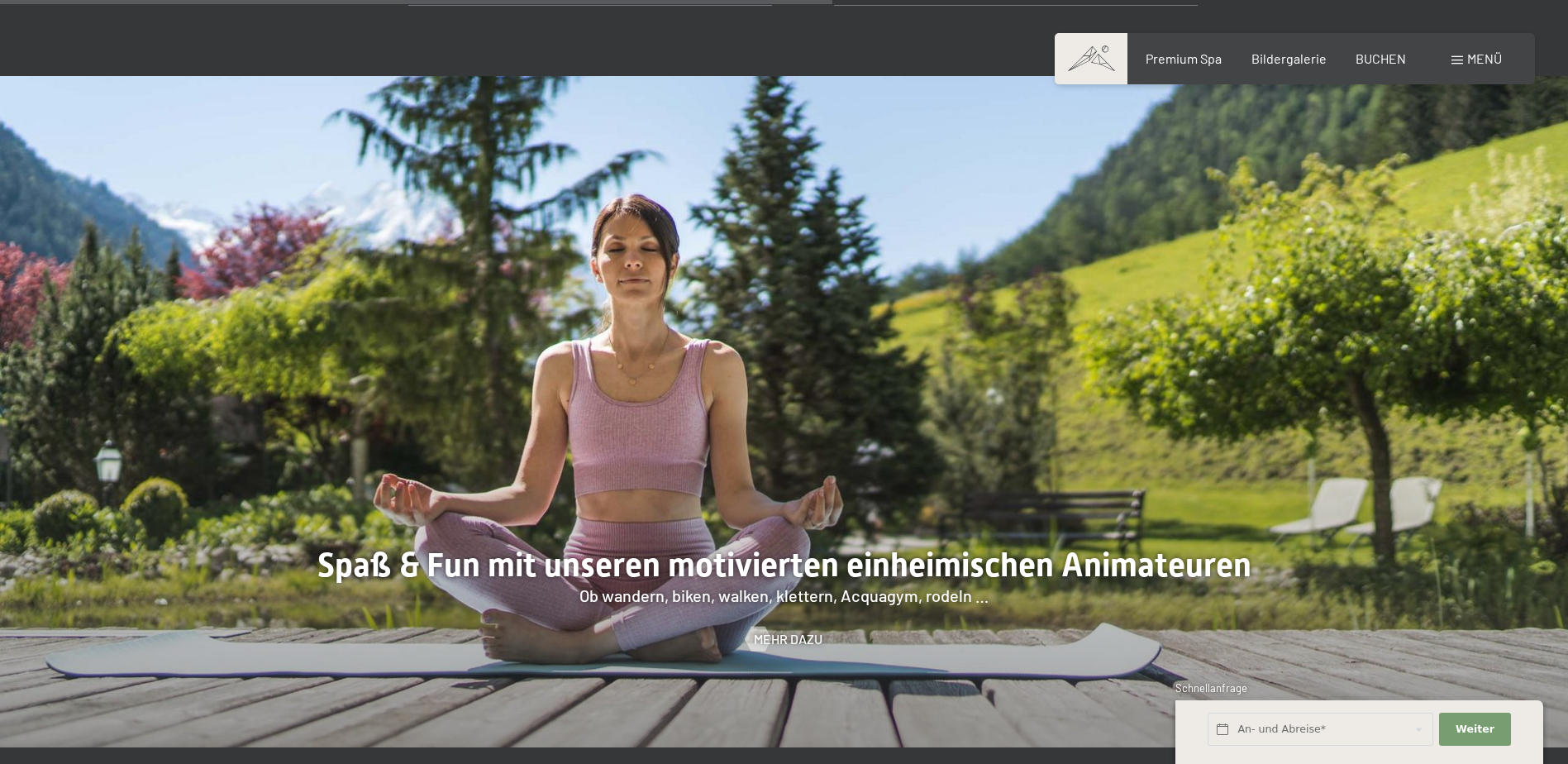
scroll to position [2480, 0]
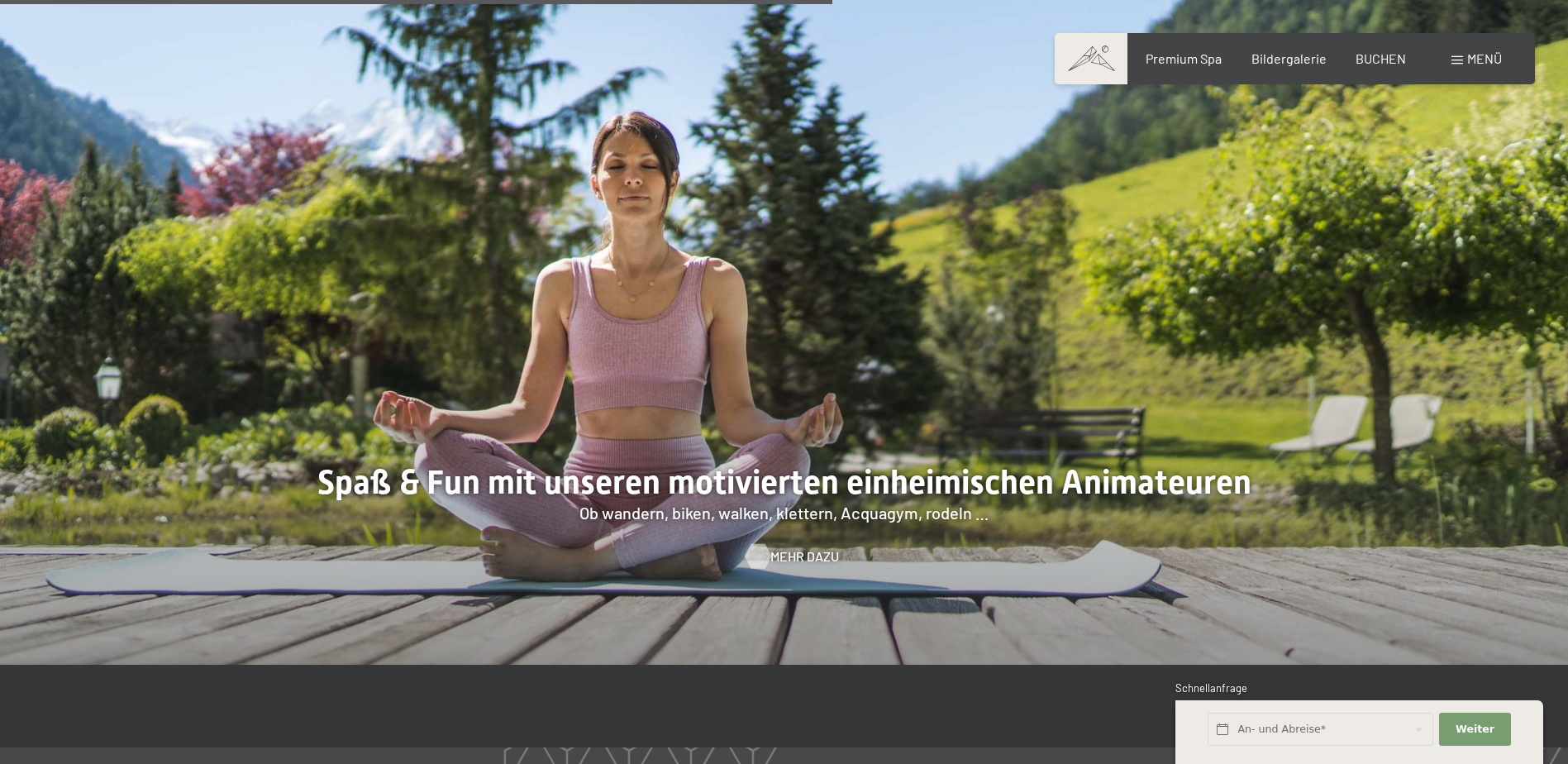
click at [800, 548] on span "Mehr dazu" at bounding box center [805, 556] width 69 height 18
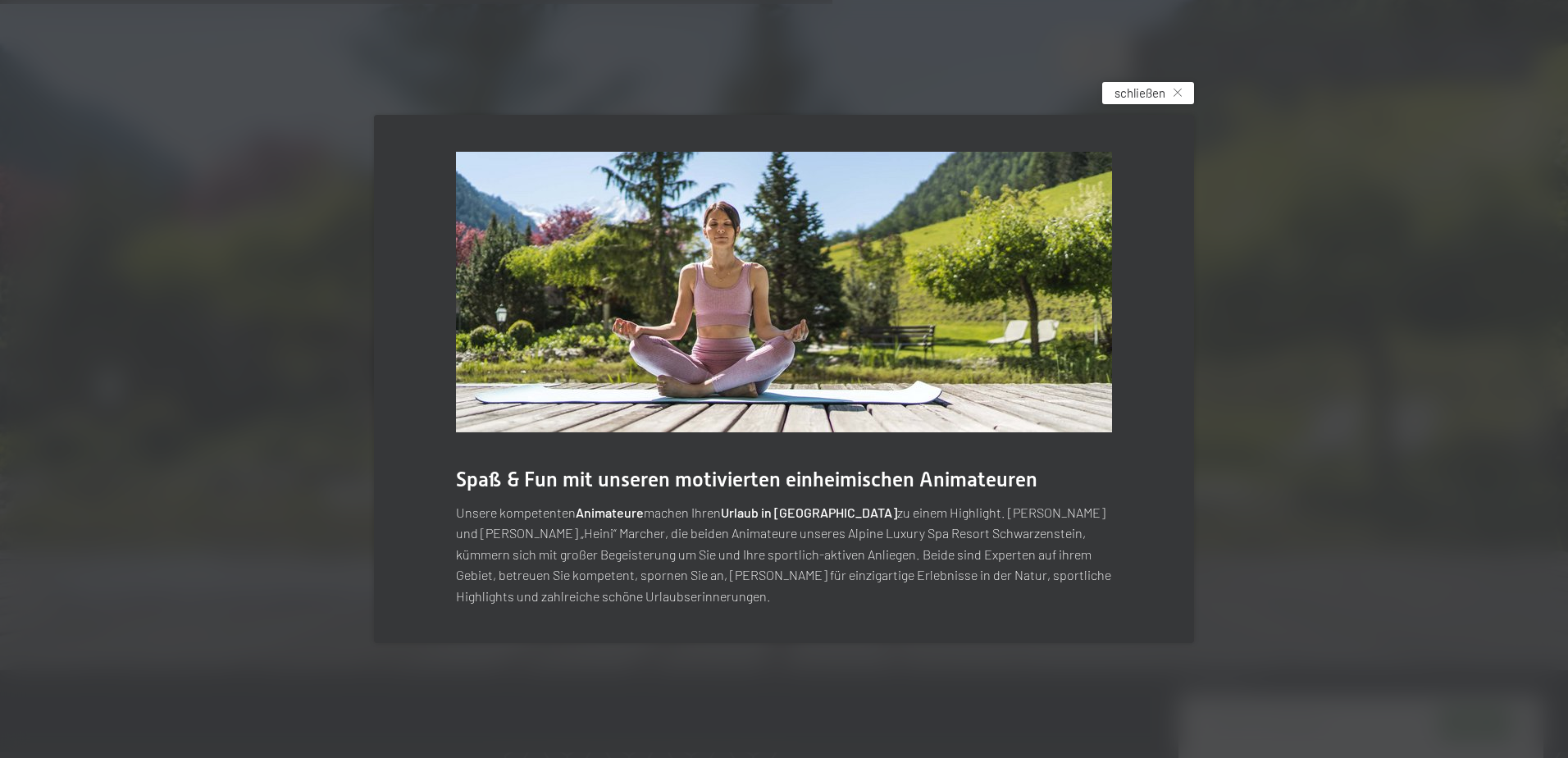
click at [1124, 92] on span "schließen" at bounding box center [1139, 93] width 50 height 17
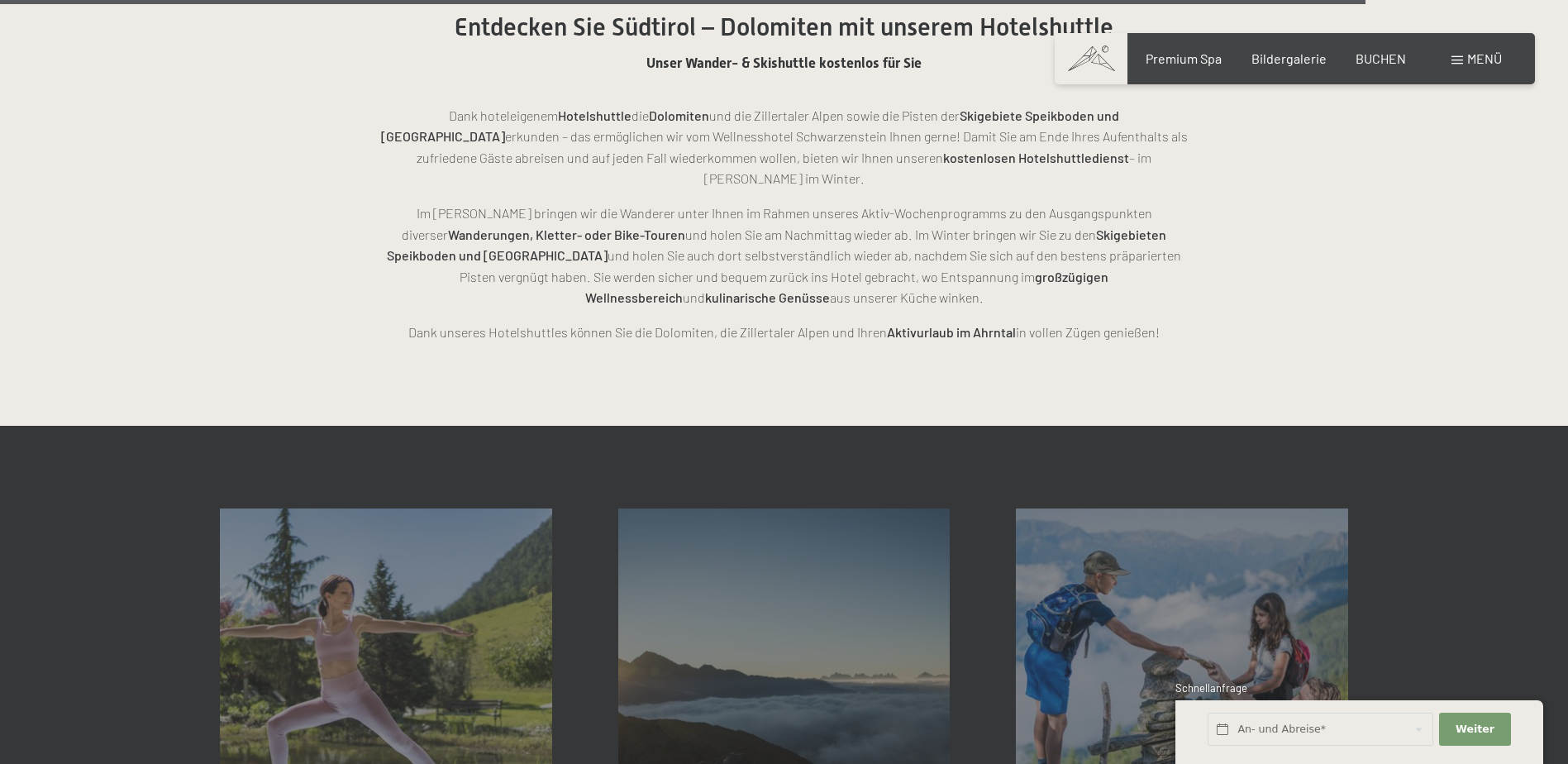
scroll to position [4217, 0]
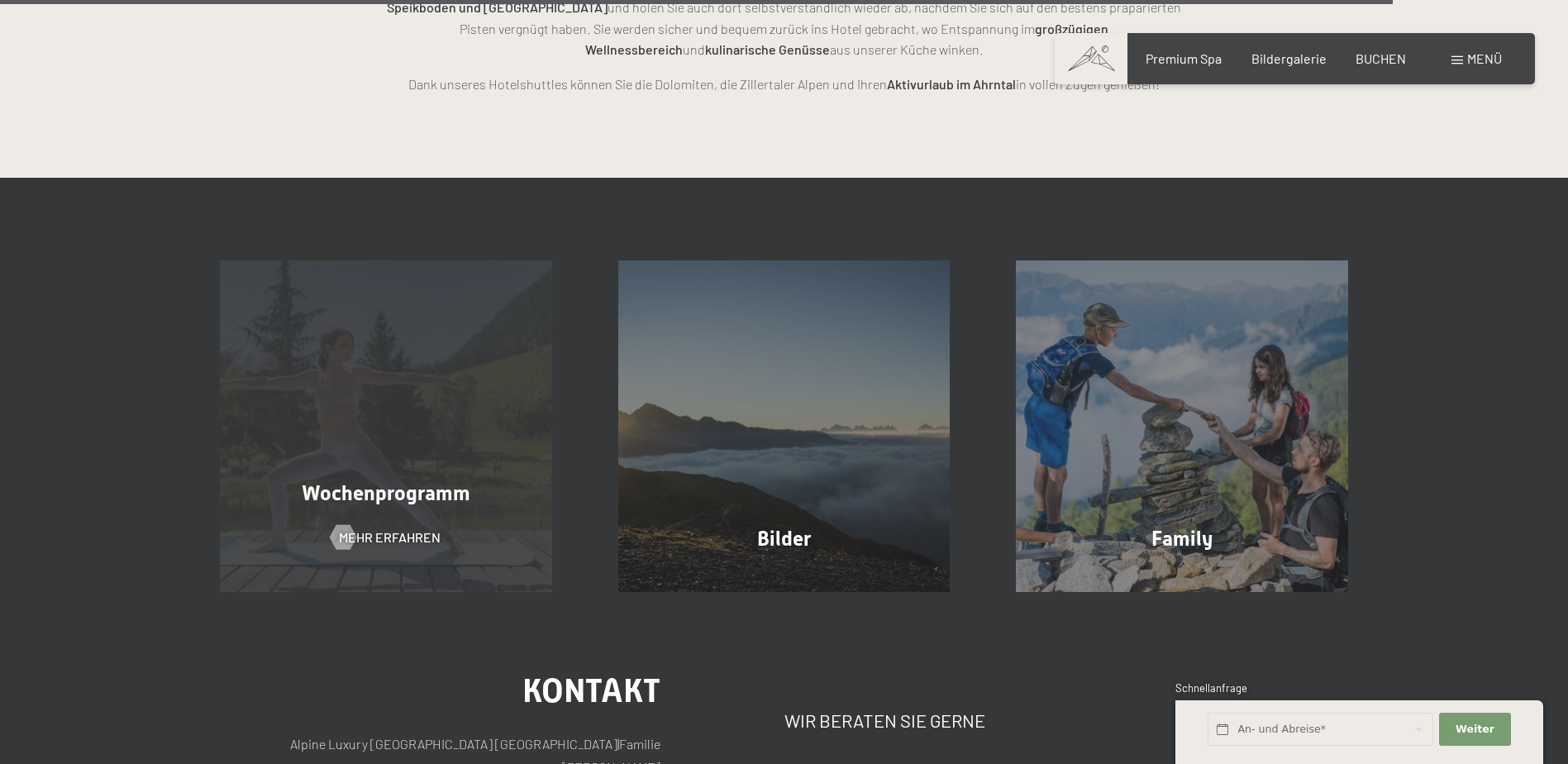
click at [374, 390] on div "Wochenprogramm Mehr erfahren" at bounding box center [386, 426] width 398 height 332
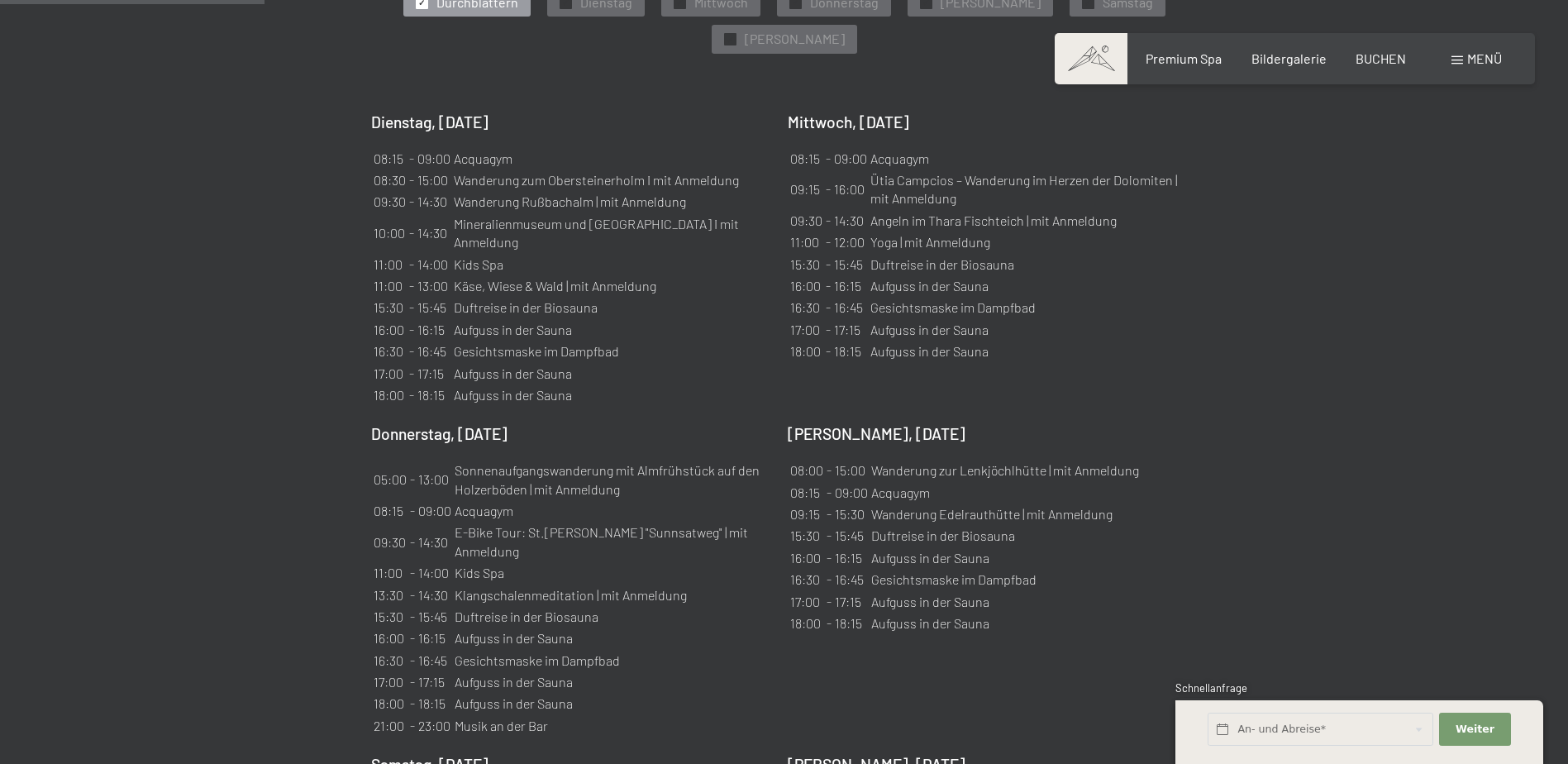
scroll to position [1074, 0]
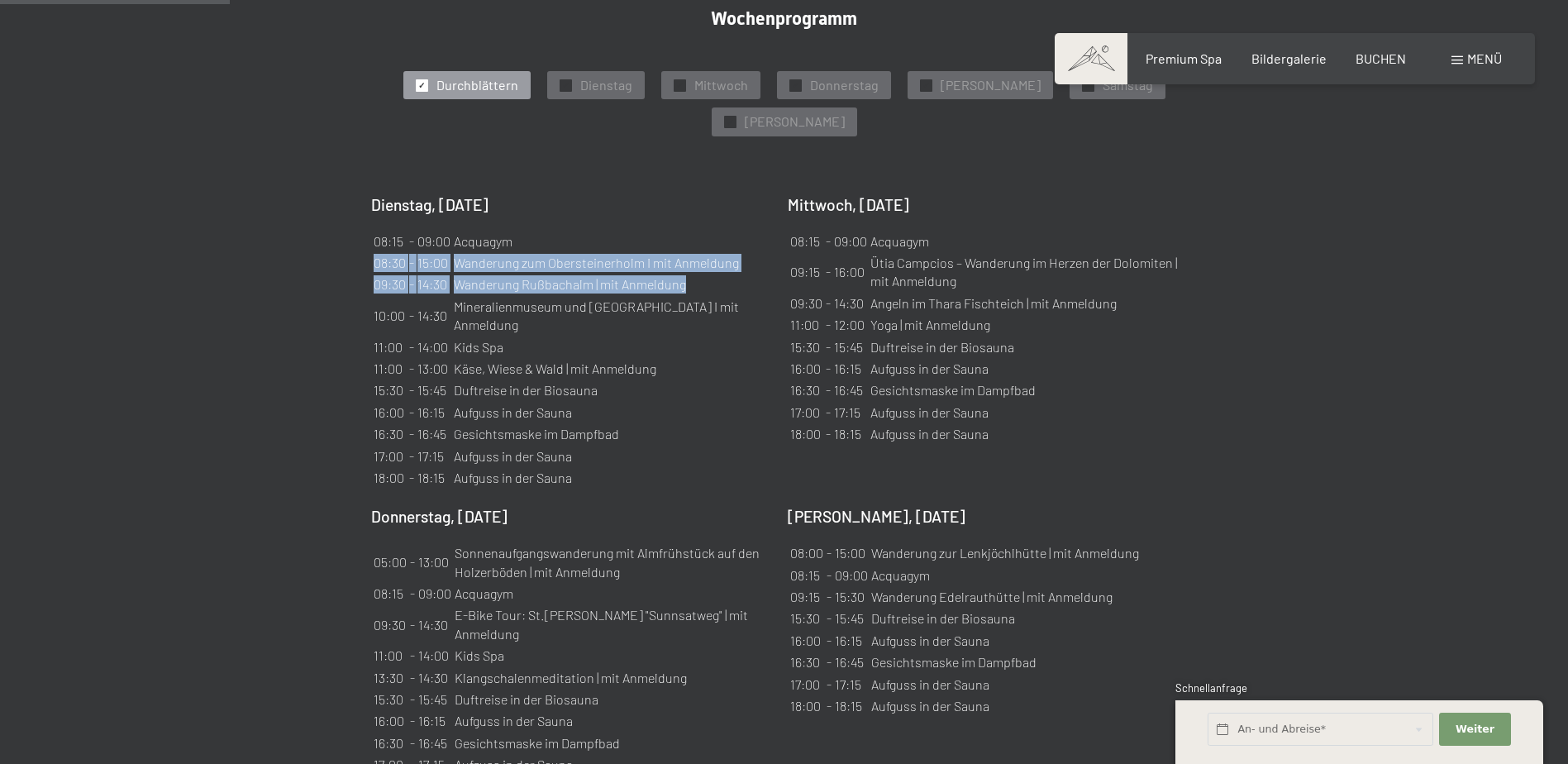
drag, startPoint x: 373, startPoint y: 197, endPoint x: 703, endPoint y: 237, distance: 332.4
click at [703, 237] on table "08:15 - 09:00 Acquagym 08:30 - 15:00 Wanderung zum Obersteinerholm I mit Anmeld…" at bounding box center [571, 360] width 400 height 260
